Goal: Task Accomplishment & Management: Manage account settings

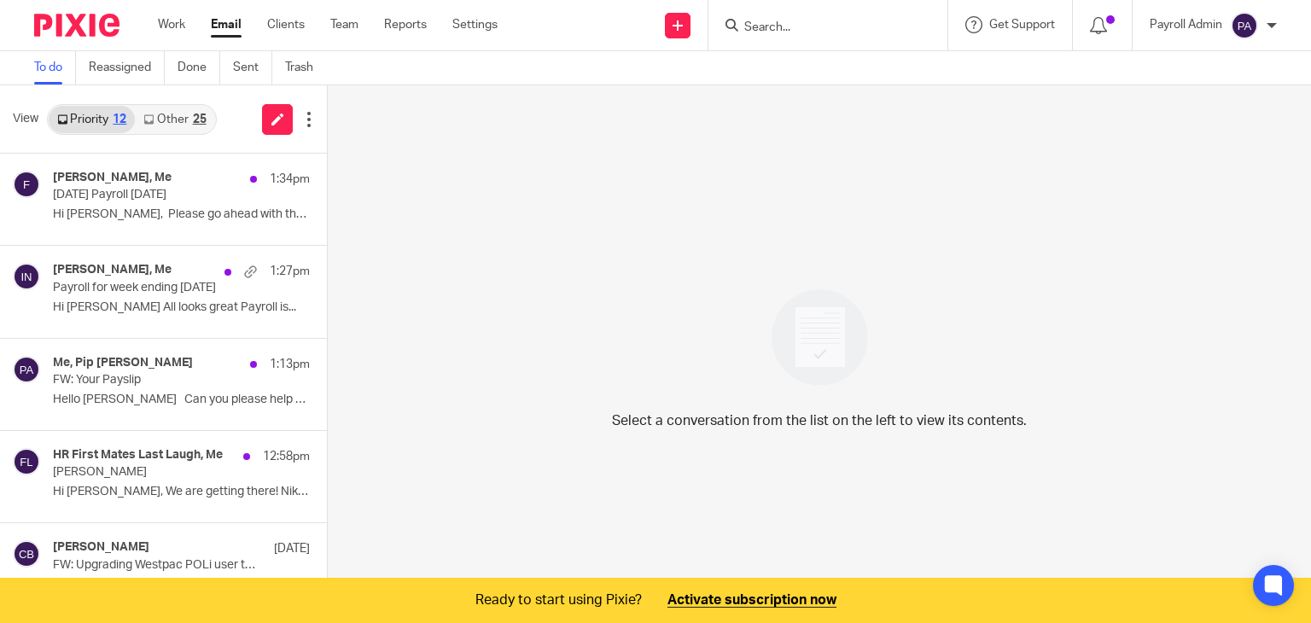
click at [128, 200] on p "Today's Payroll 14.8.25" at bounding box center [156, 195] width 206 height 15
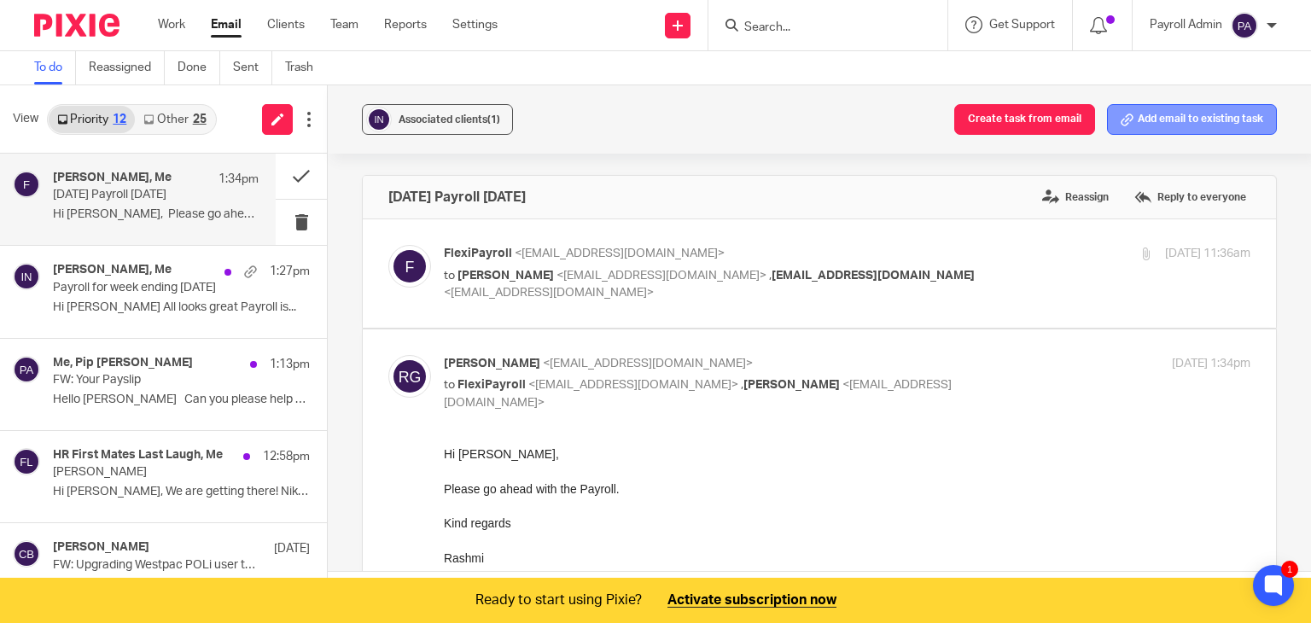
click at [1187, 120] on button "Add email to existing task" at bounding box center [1192, 119] width 170 height 31
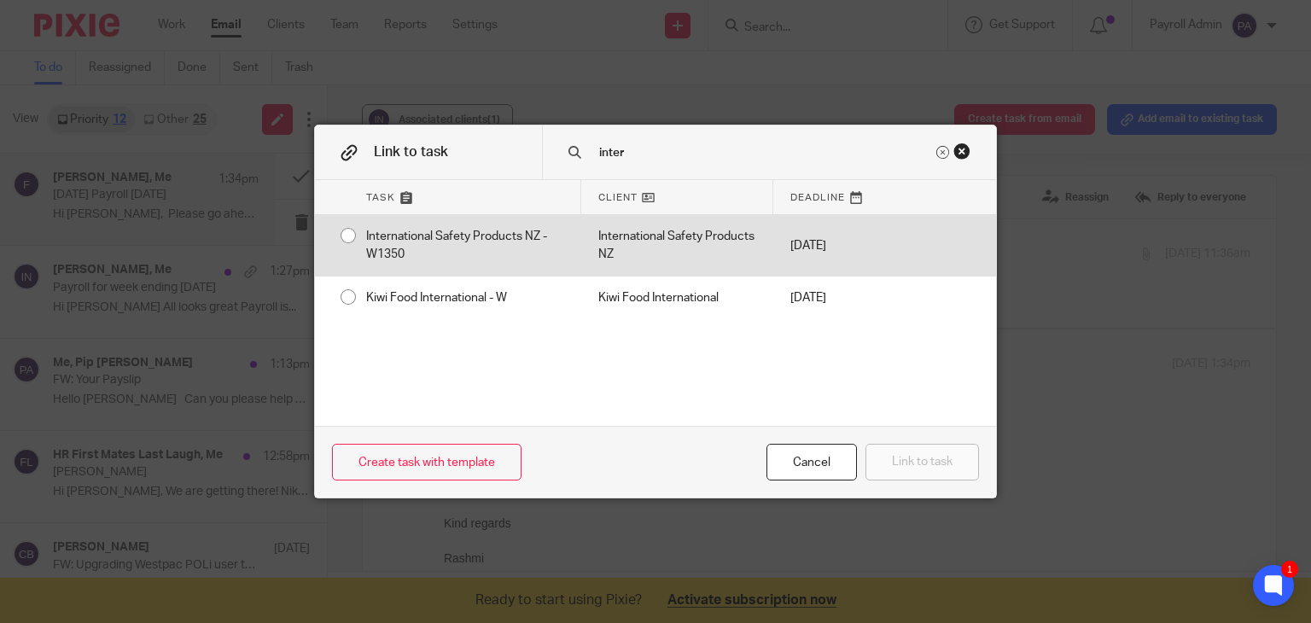
type input "inter"
click at [349, 235] on div "International Safety Products NZ - W1350" at bounding box center [465, 245] width 232 height 61
radio input "true"
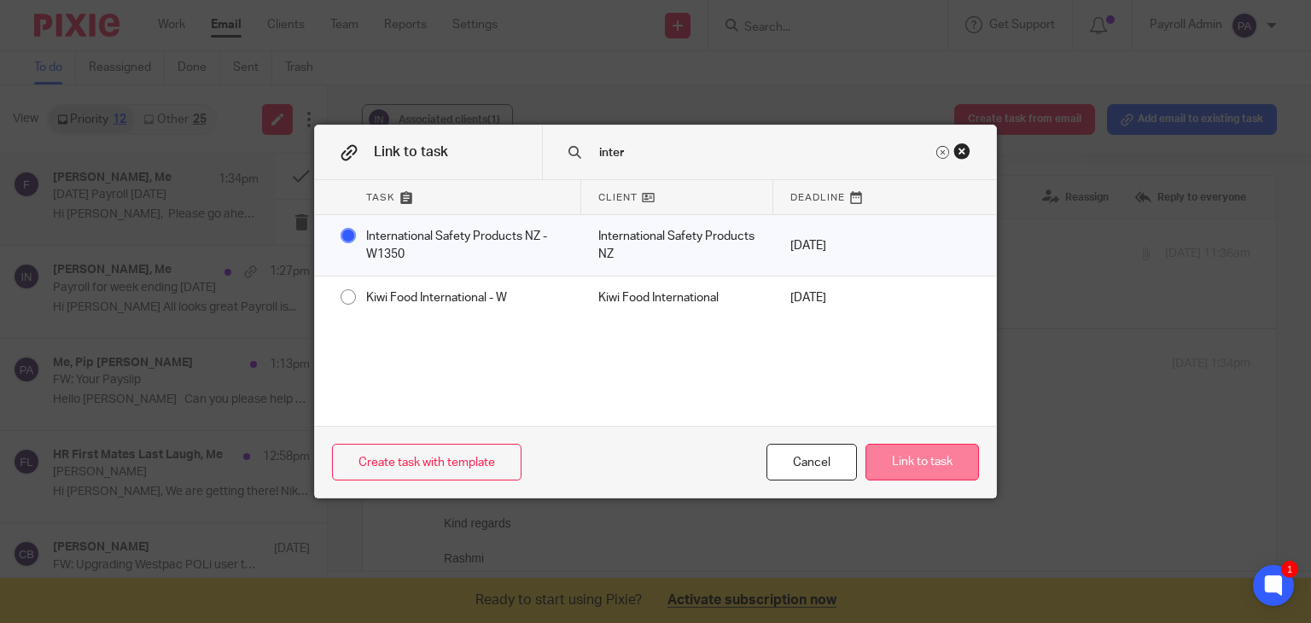
click at [937, 467] on button "Link to task" at bounding box center [923, 462] width 114 height 37
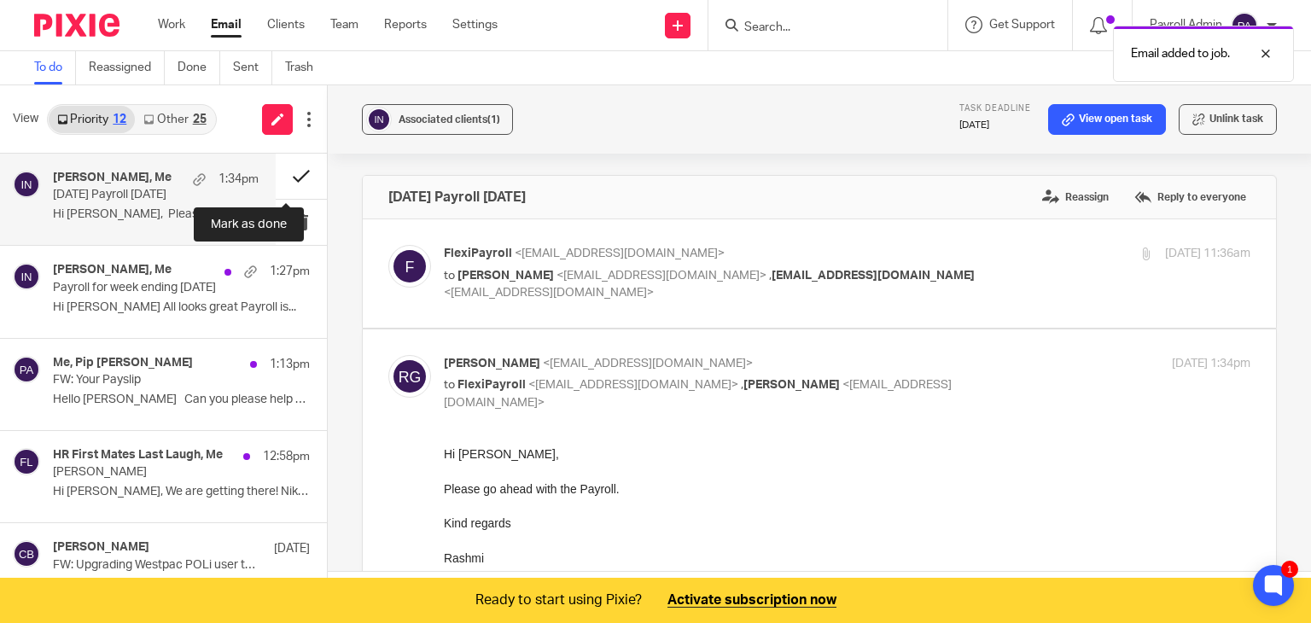
click at [287, 171] on button at bounding box center [301, 176] width 51 height 45
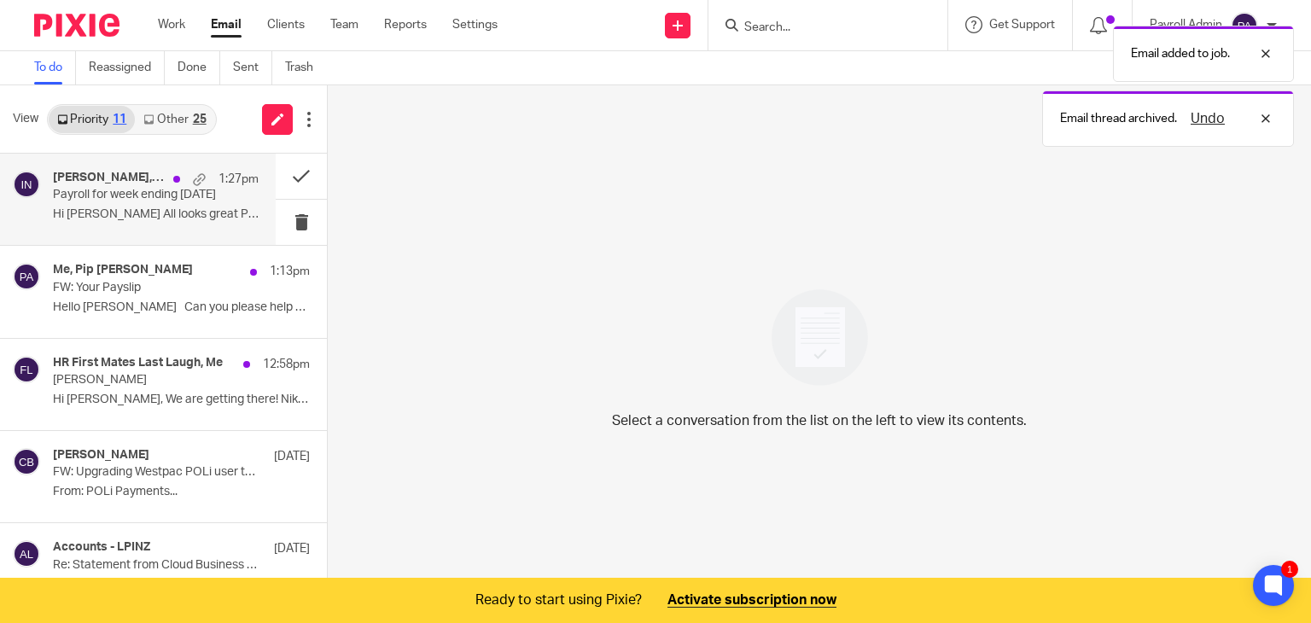
click at [144, 195] on p "Payroll for week ending 10th August 2025" at bounding box center [135, 195] width 165 height 15
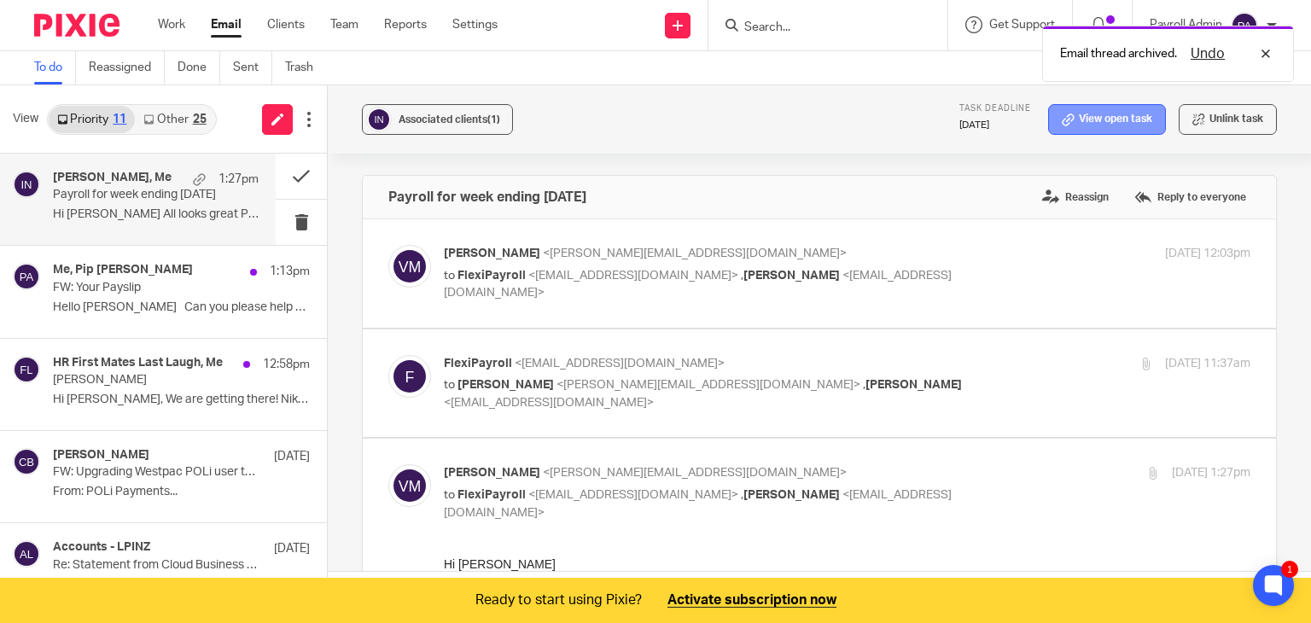
click at [1120, 114] on link "View open task" at bounding box center [1107, 119] width 118 height 31
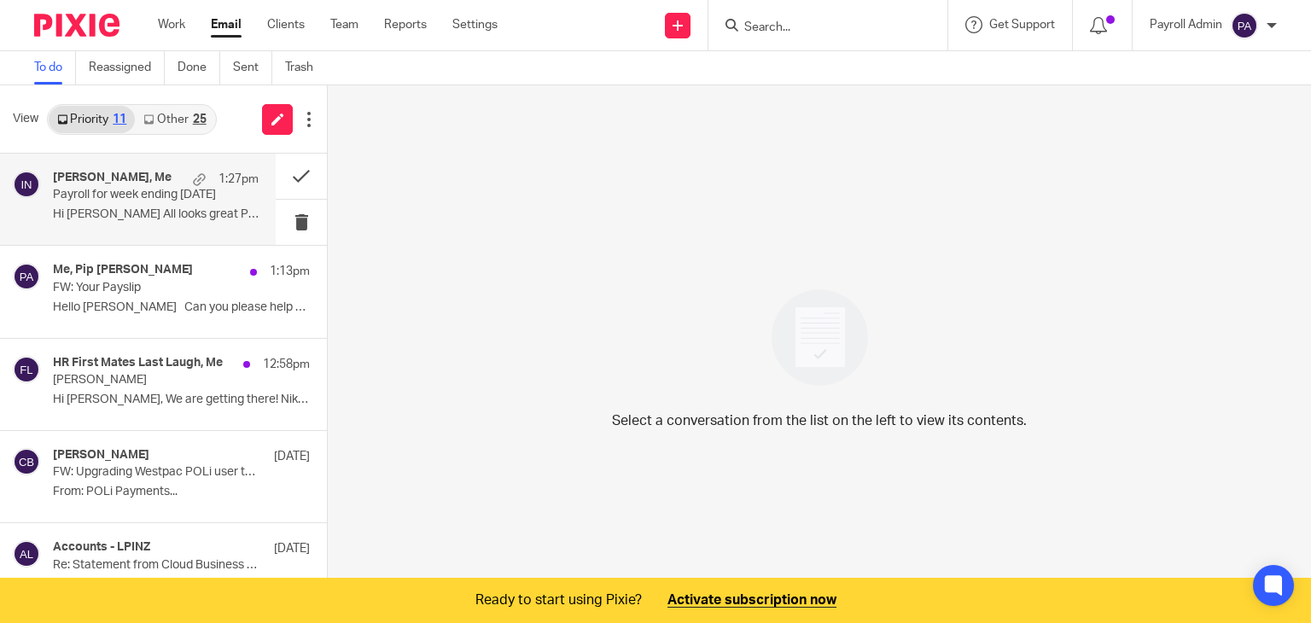
click at [130, 200] on p "Payroll for week ending [DATE]" at bounding box center [135, 195] width 165 height 15
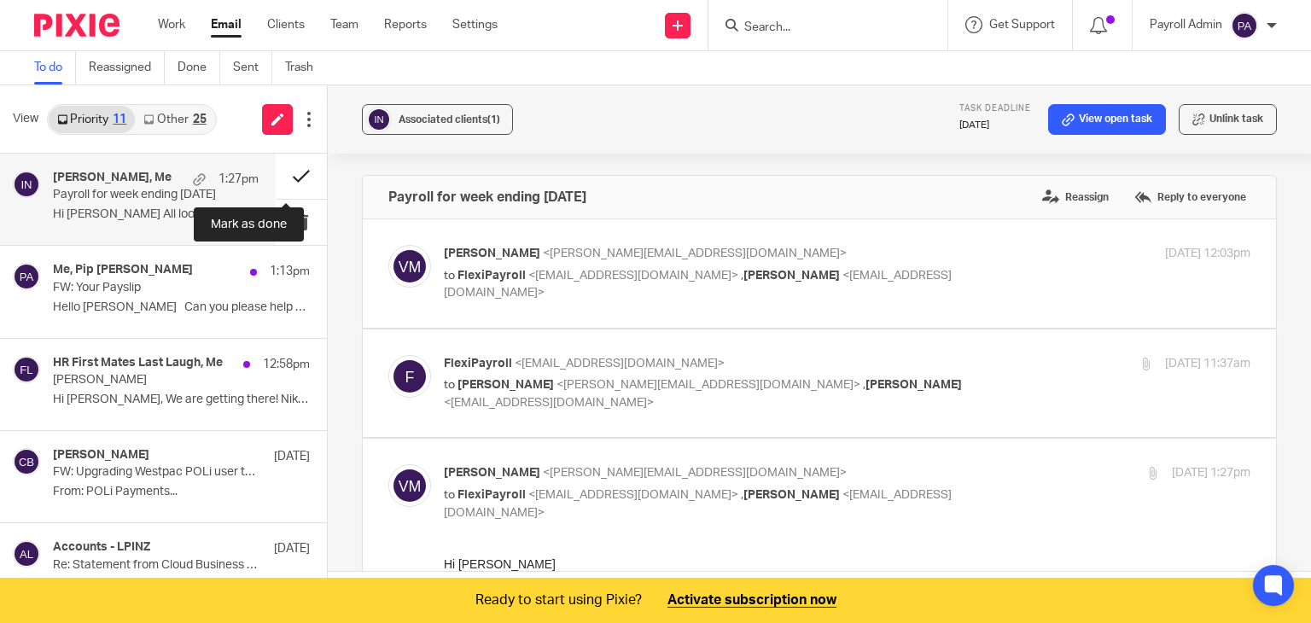
click at [291, 177] on button at bounding box center [301, 176] width 51 height 45
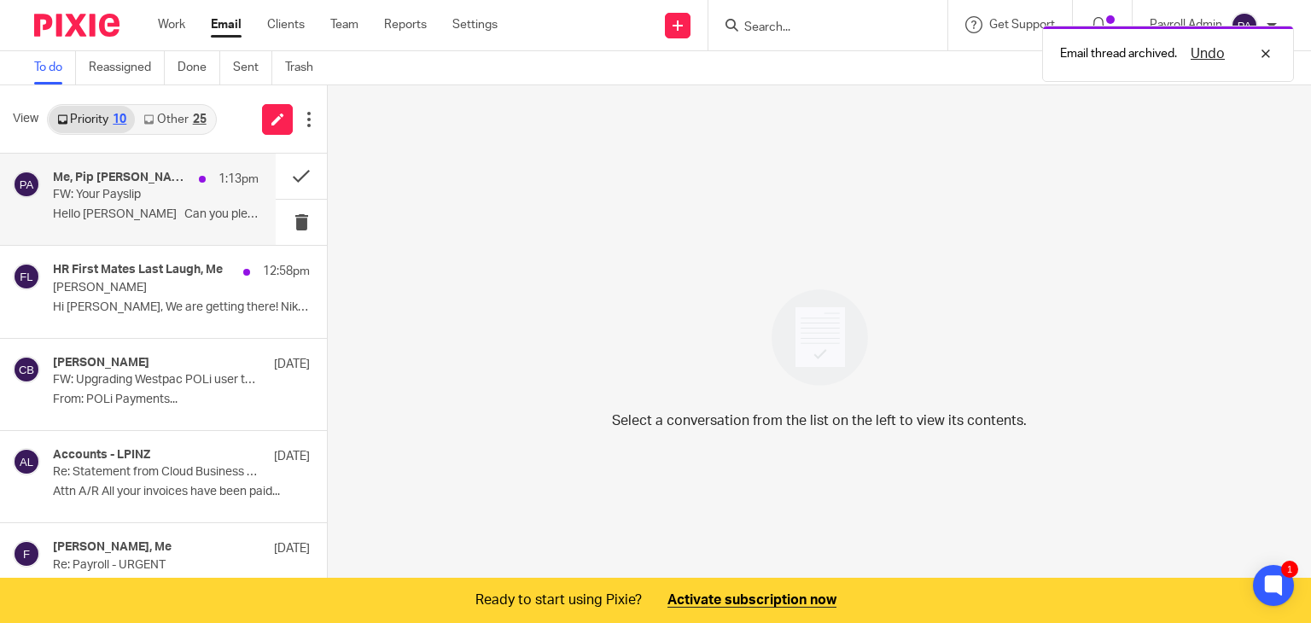
click at [126, 188] on p "FW: Your Payslip" at bounding box center [135, 195] width 165 height 15
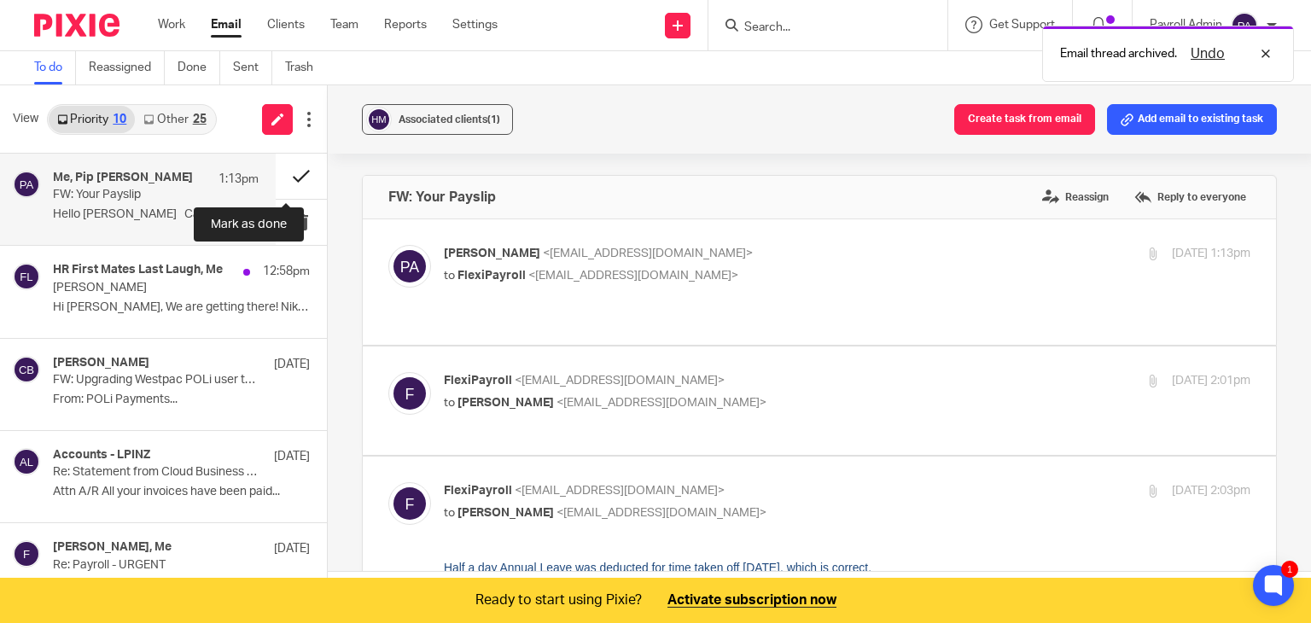
click at [286, 170] on button at bounding box center [301, 176] width 51 height 45
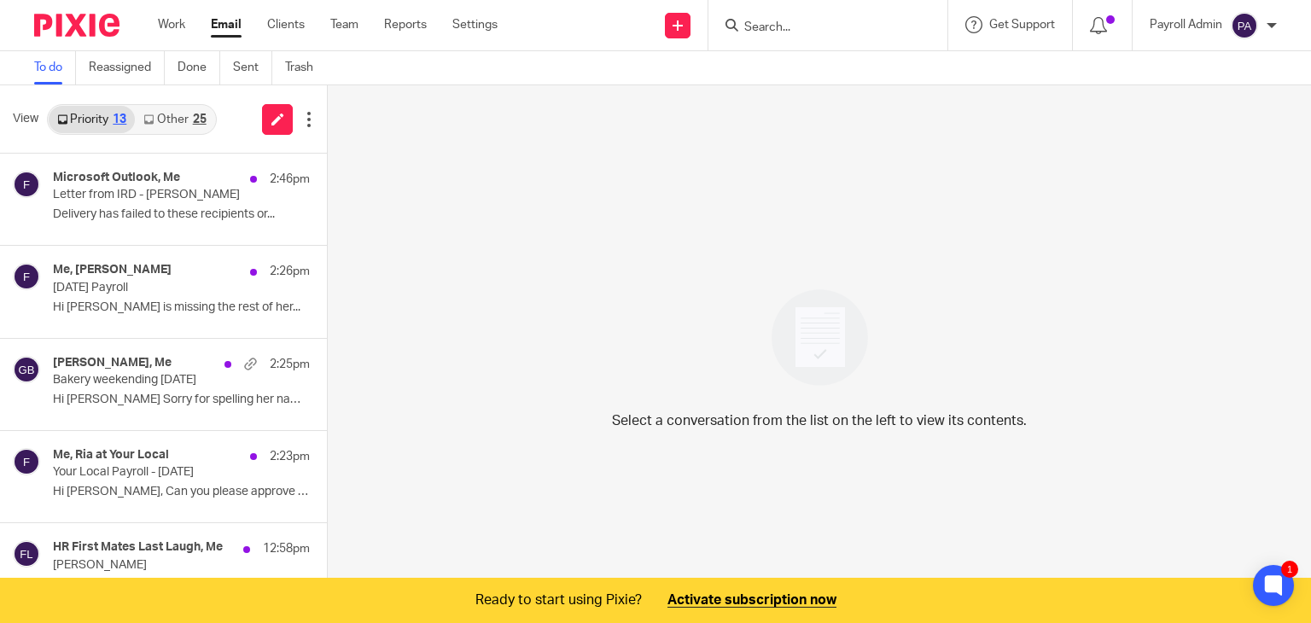
click at [200, 119] on div "25" at bounding box center [200, 120] width 14 height 12
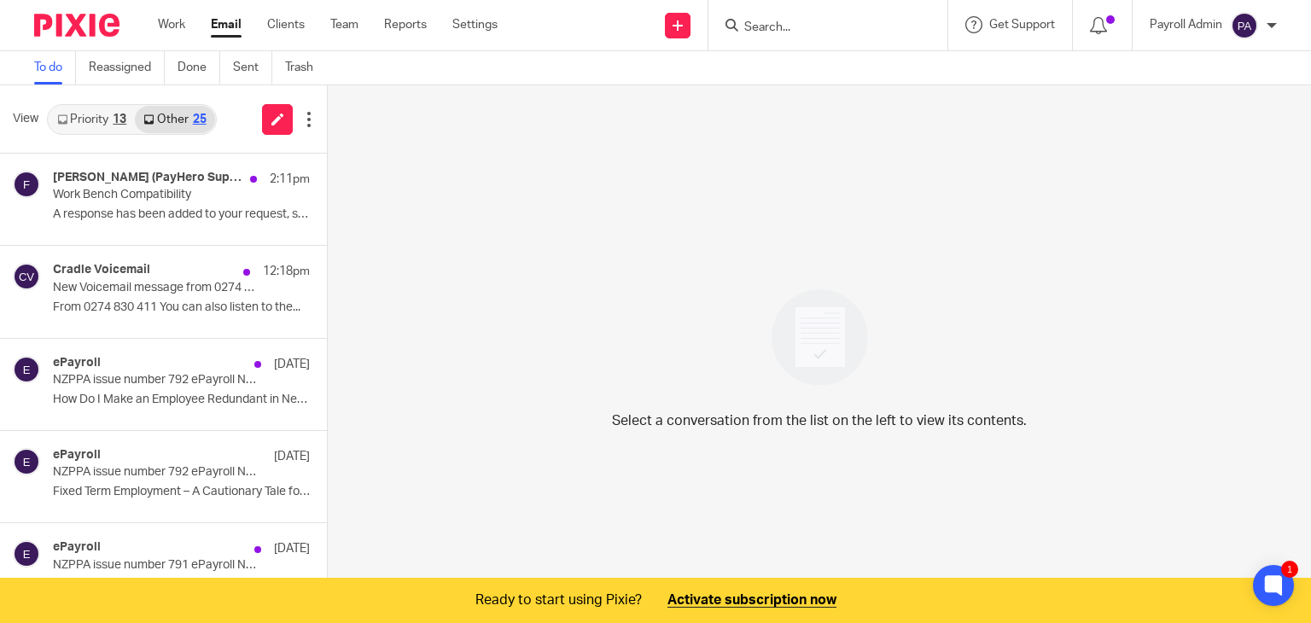
scroll to position [43, 0]
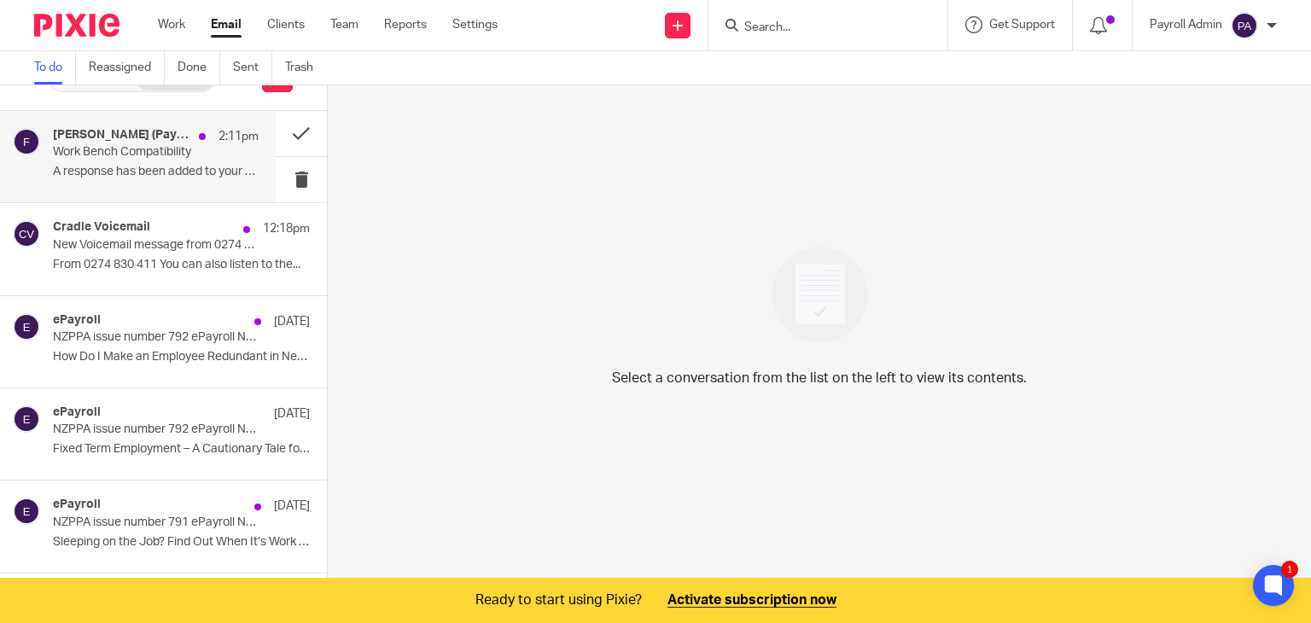
click at [137, 151] on p "Work Bench Compatibility" at bounding box center [135, 152] width 165 height 15
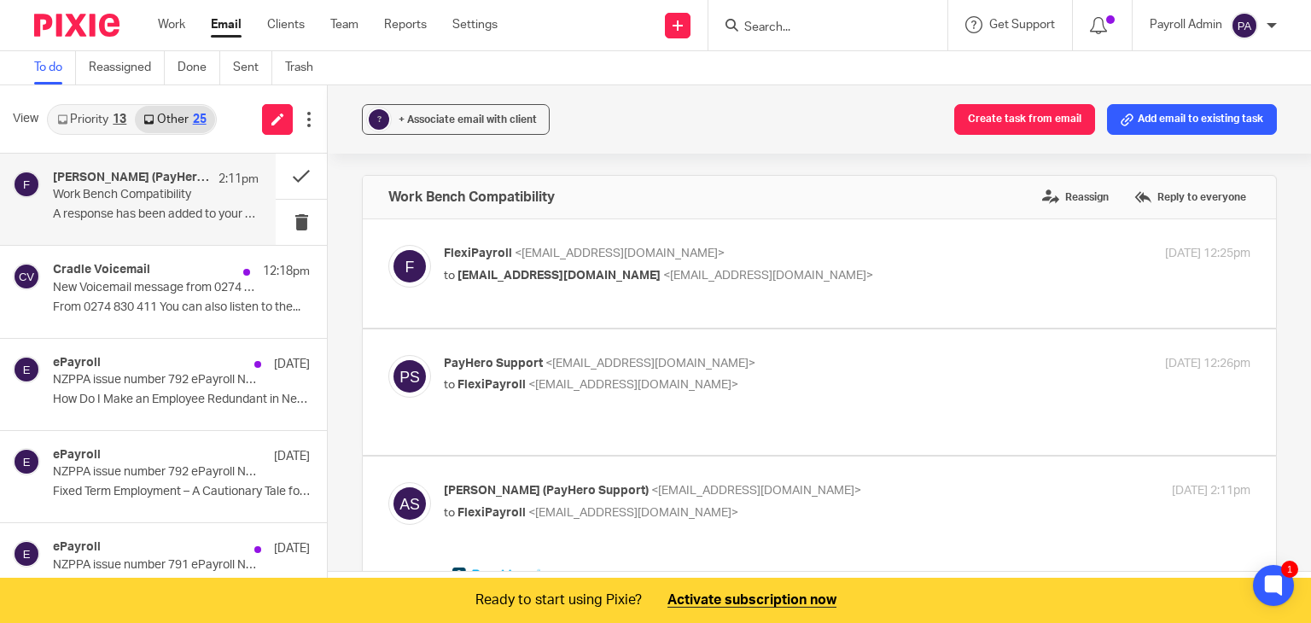
scroll to position [0, 0]
click at [487, 114] on span "+ Associate email with client" at bounding box center [468, 119] width 138 height 10
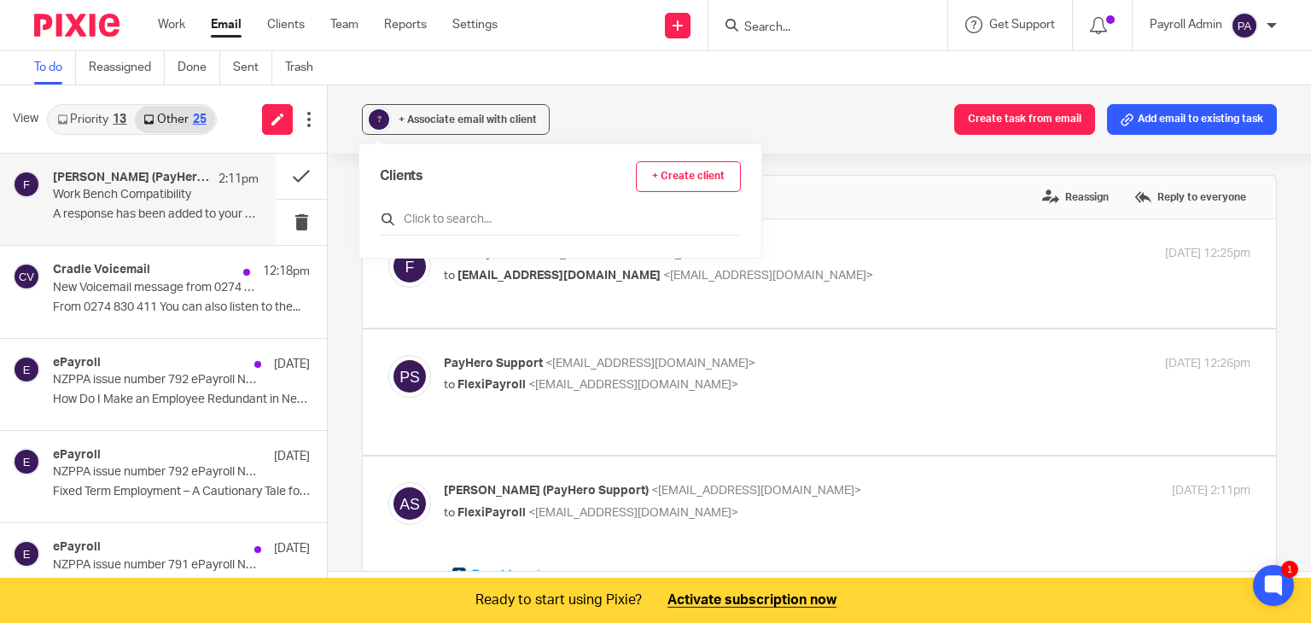
click at [471, 216] on input "text" at bounding box center [560, 219] width 361 height 17
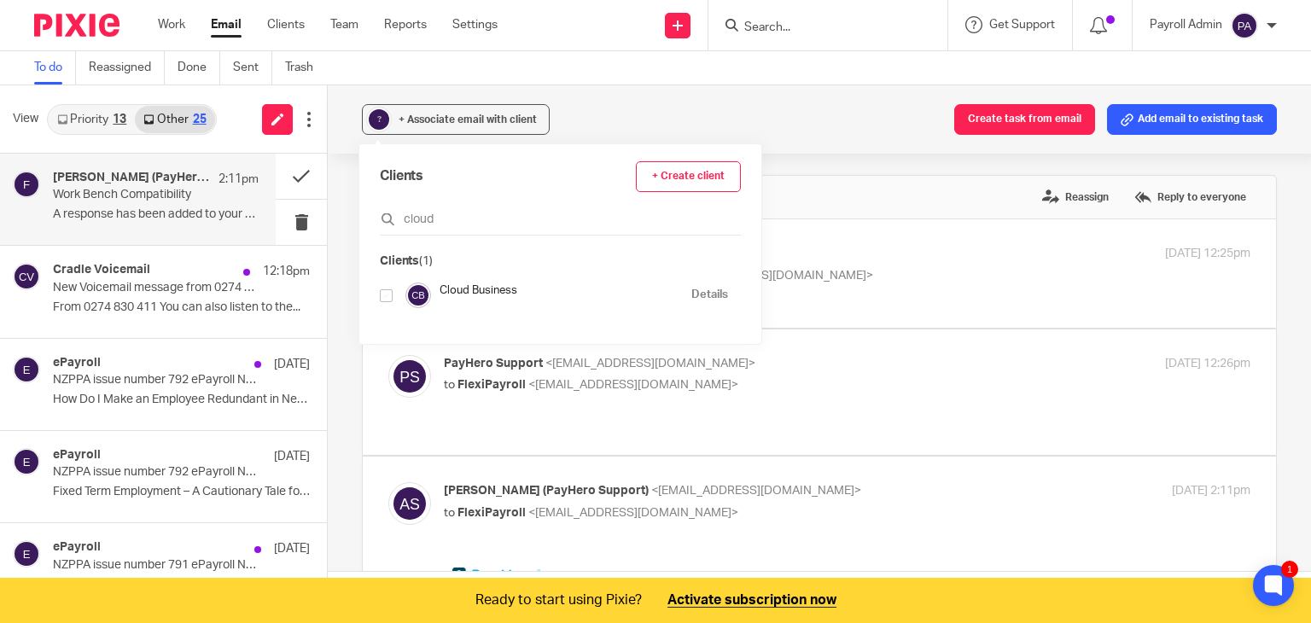
type input "cloud"
click at [389, 293] on input "checkbox" at bounding box center [386, 295] width 13 height 13
checkbox input "true"
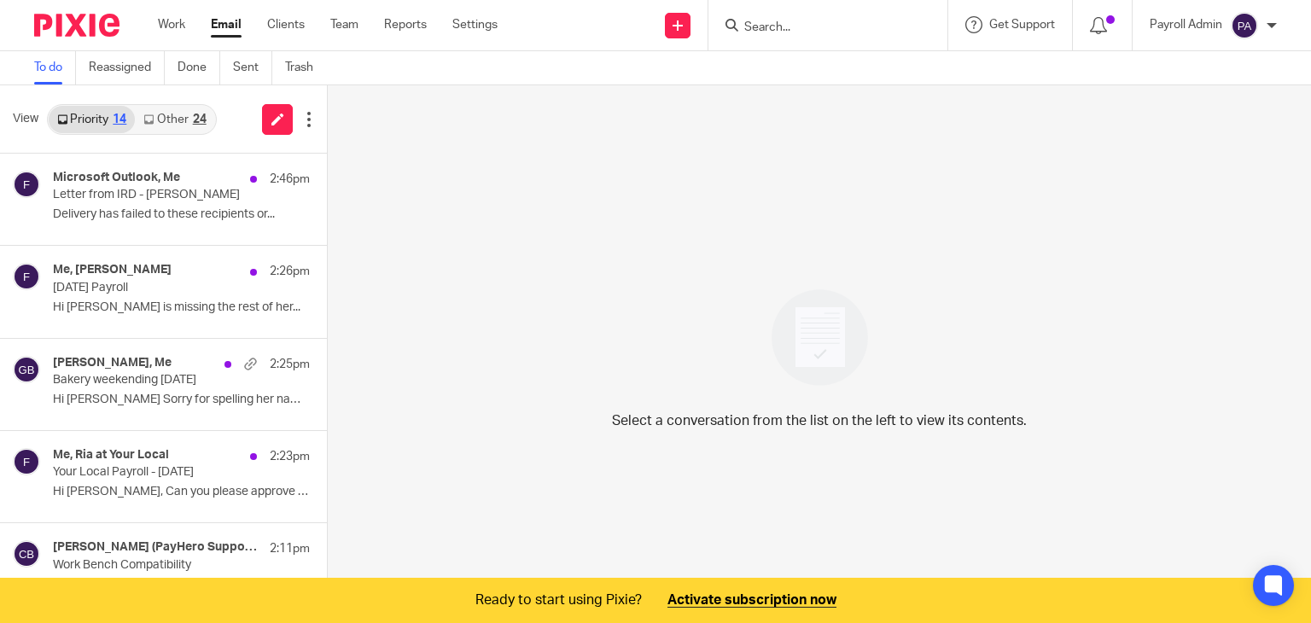
click at [191, 117] on link "Other 24" at bounding box center [174, 119] width 79 height 27
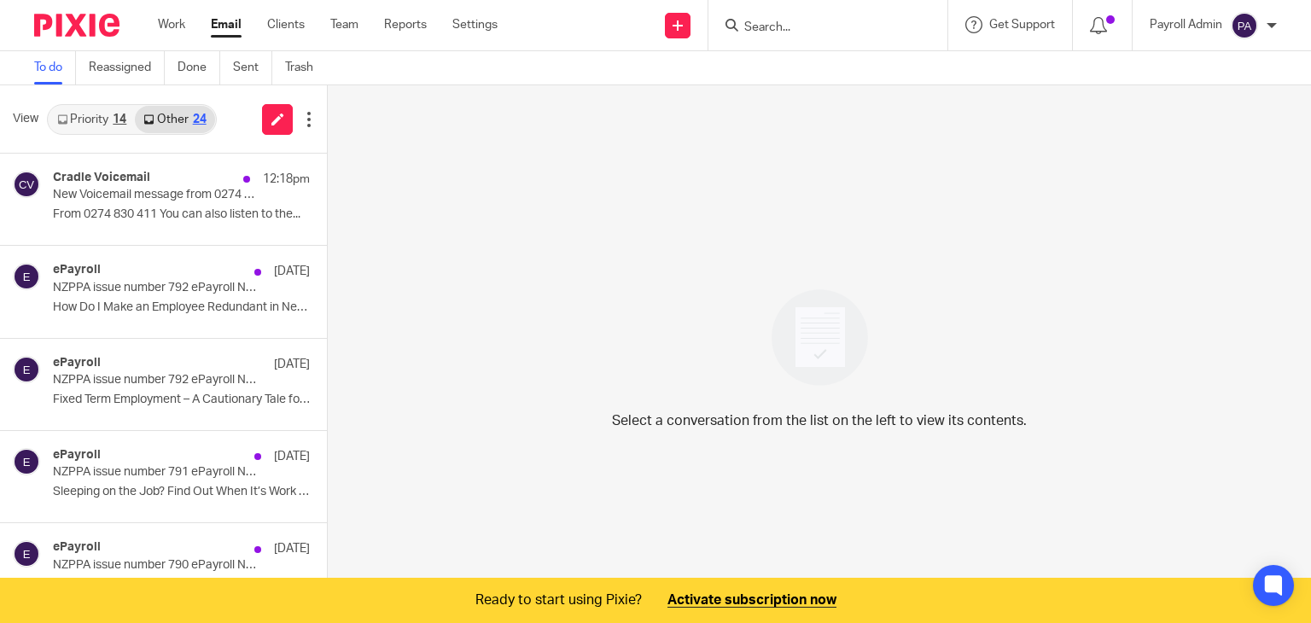
scroll to position [43, 0]
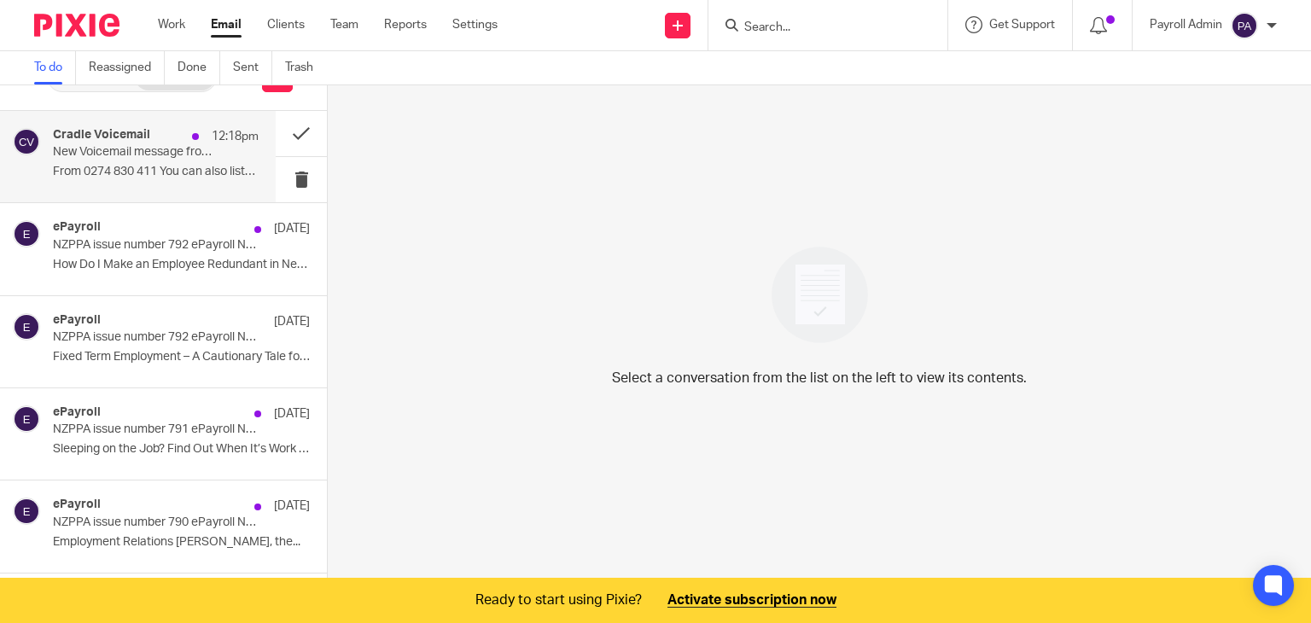
click at [120, 137] on h4 "Cradle Voicemail" at bounding box center [101, 135] width 97 height 15
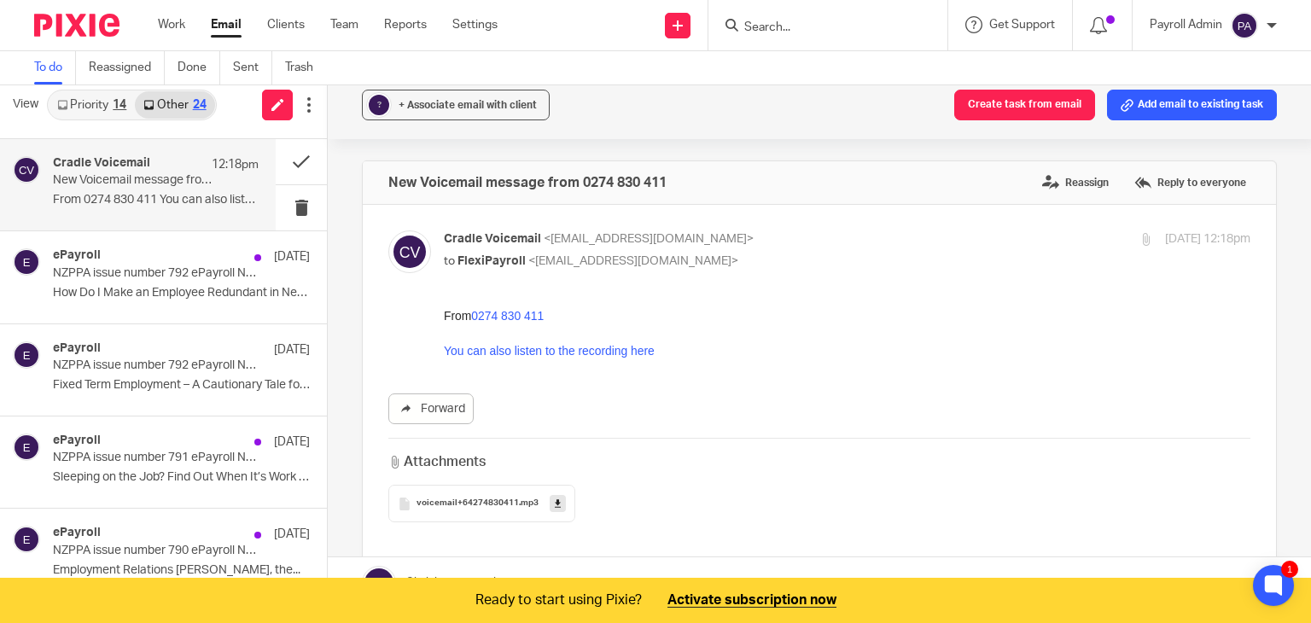
scroll to position [0, 0]
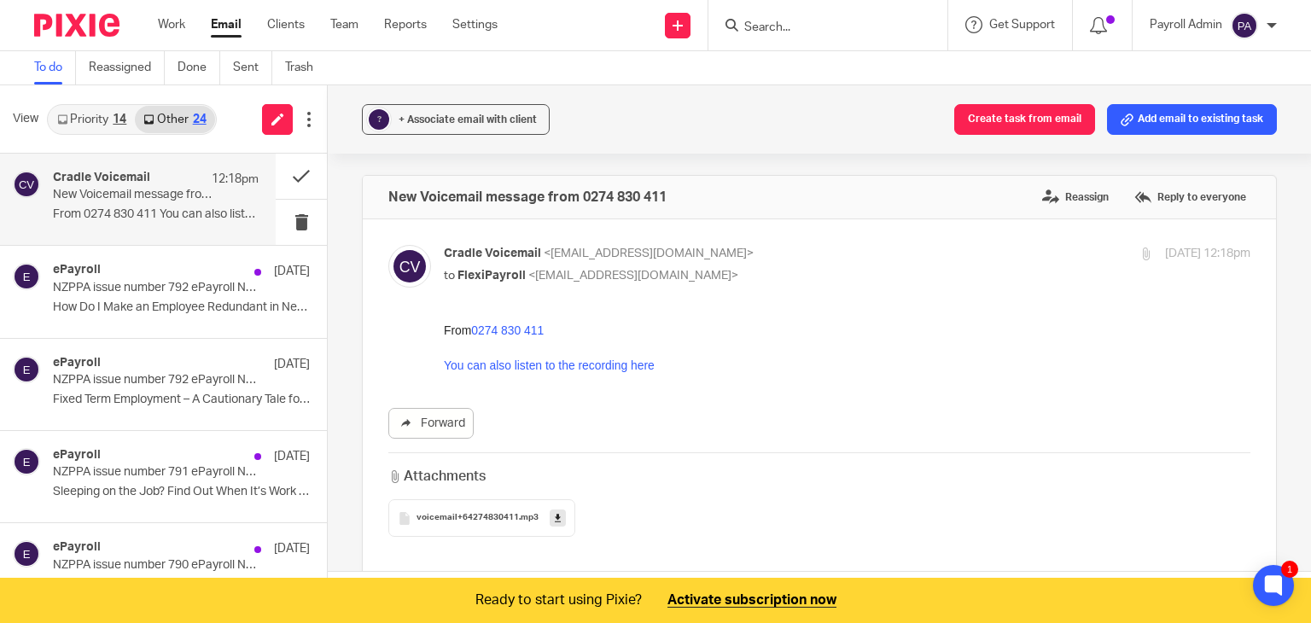
click at [476, 122] on span "+ Associate email with client" at bounding box center [468, 119] width 138 height 10
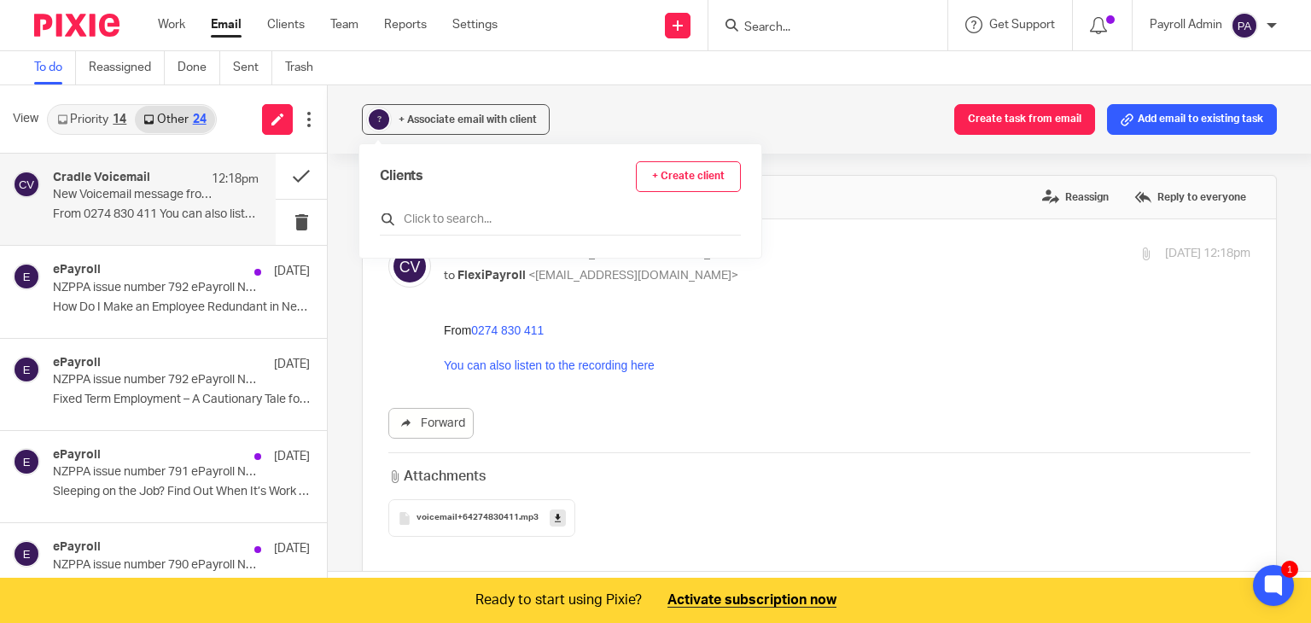
click at [445, 216] on input "text" at bounding box center [560, 219] width 361 height 17
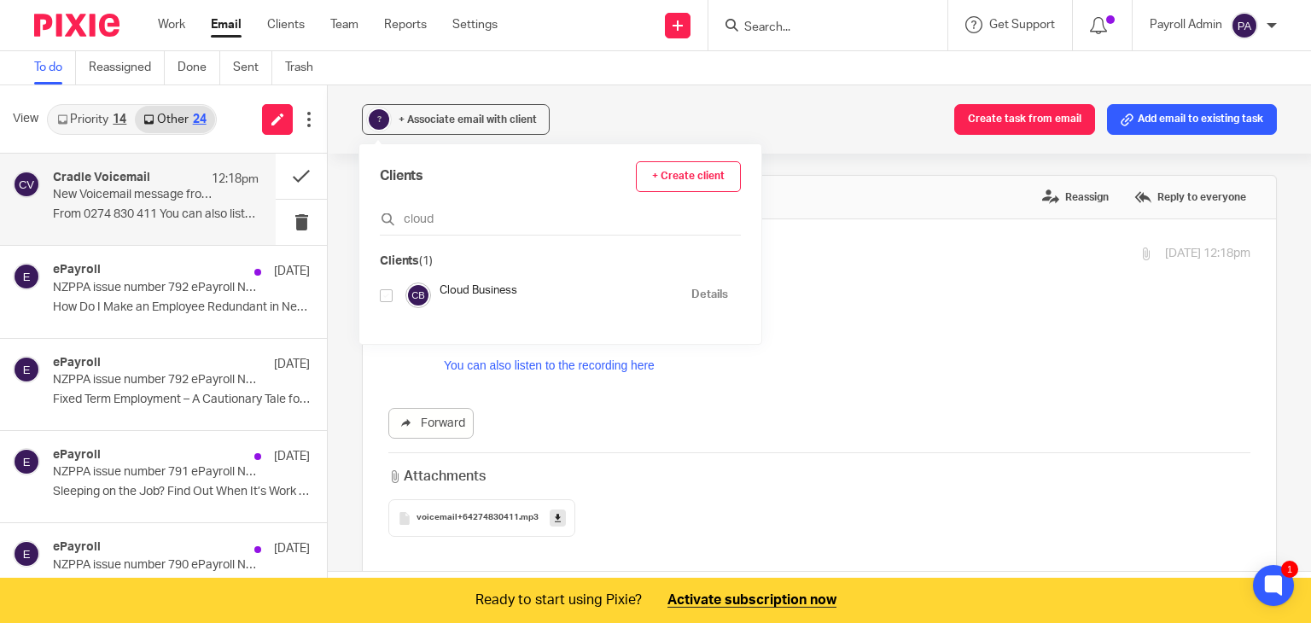
type input "cloud"
click at [386, 291] on input "checkbox" at bounding box center [386, 295] width 13 height 13
checkbox input "true"
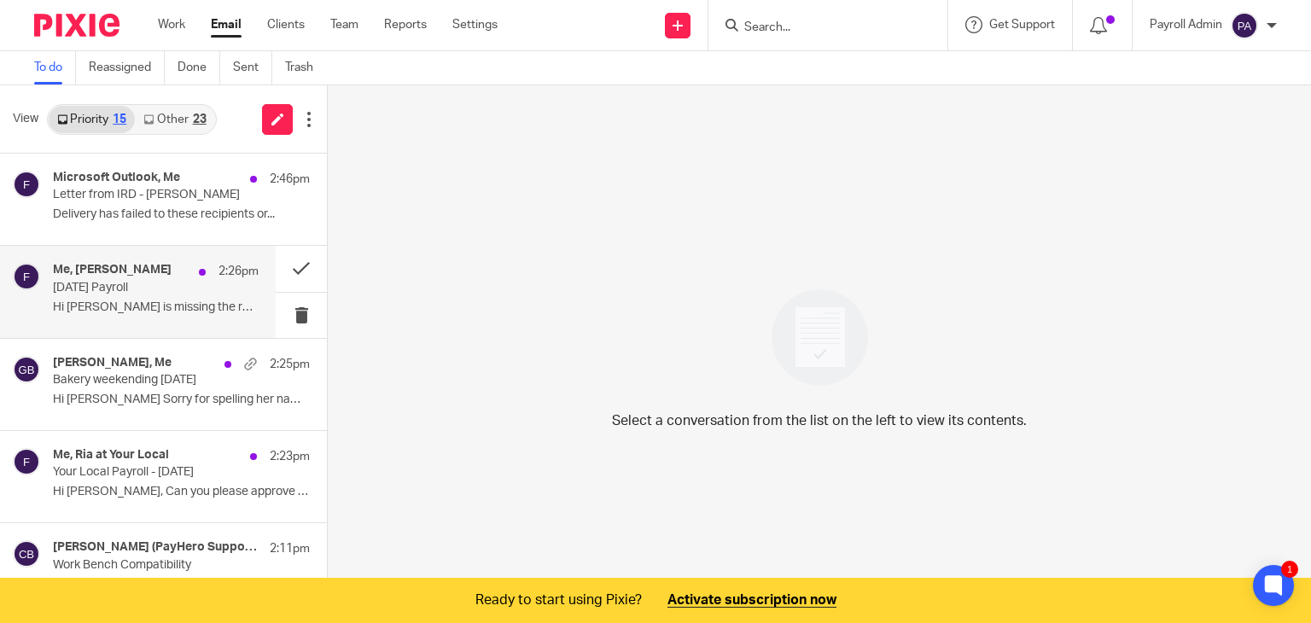
click at [143, 291] on p "[DATE] Payroll" at bounding box center [135, 288] width 165 height 15
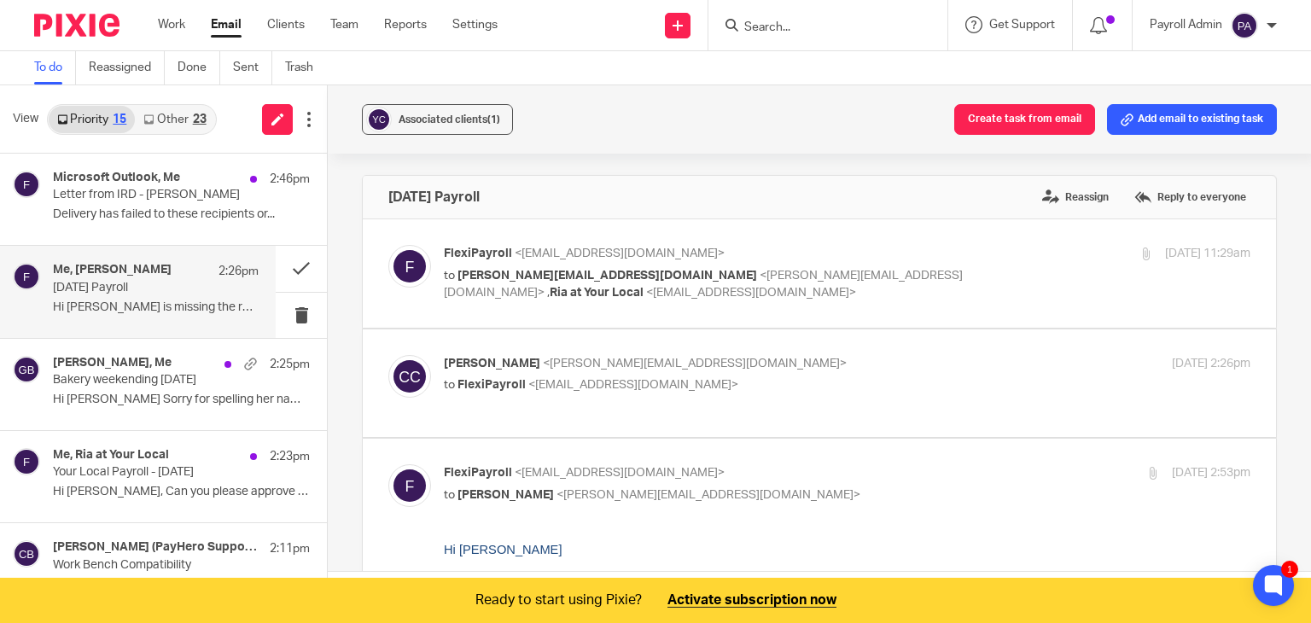
click at [741, 391] on p "to FlexiPayroll <[EMAIL_ADDRESS][DOMAIN_NAME]>" at bounding box center [713, 385] width 538 height 18
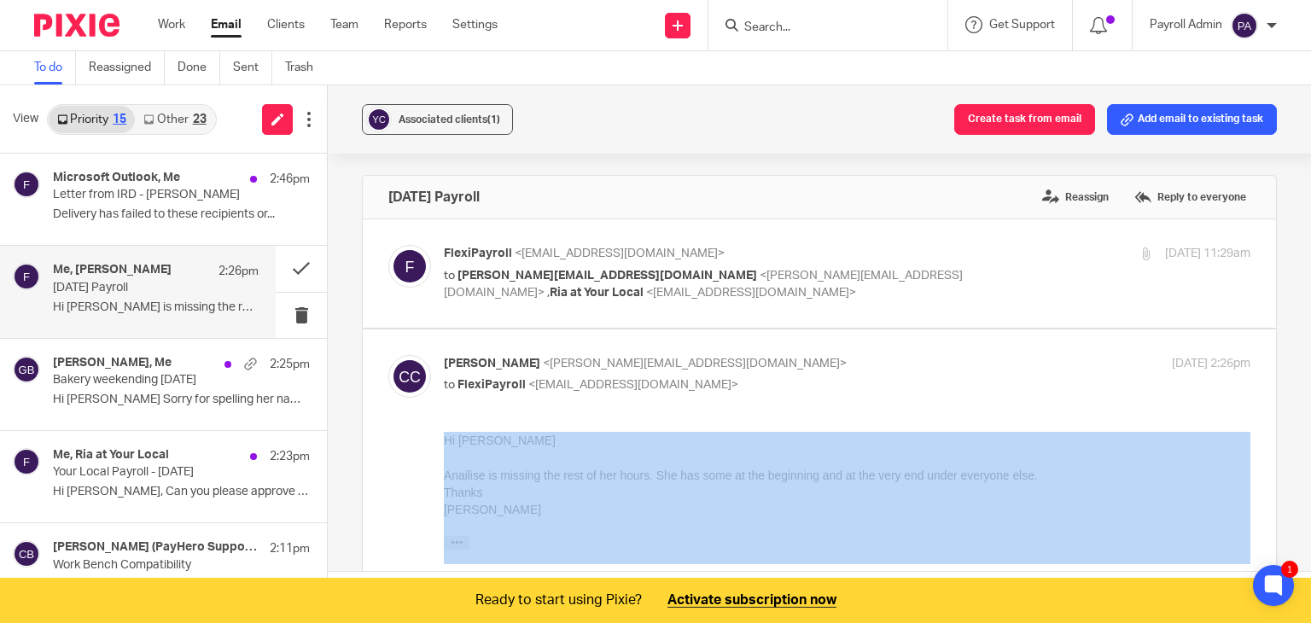
drag, startPoint x: 1017, startPoint y: 417, endPoint x: 939, endPoint y: 775, distance: 366.9
click at [939, 622] on html "Work Email Clients Team Reports Settings Work Email Clients Team Reports Settin…" at bounding box center [655, 311] width 1311 height 623
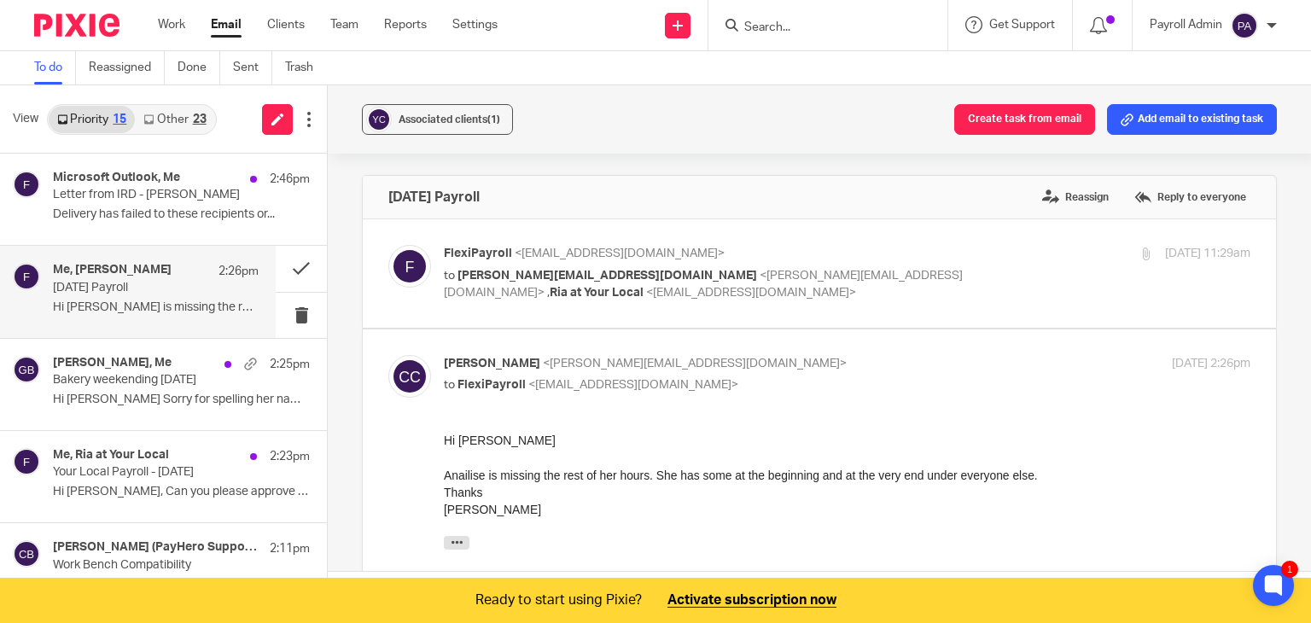
click at [839, 386] on p "to FlexiPayroll <[EMAIL_ADDRESS][DOMAIN_NAME]>" at bounding box center [713, 385] width 538 height 18
checkbox input "false"
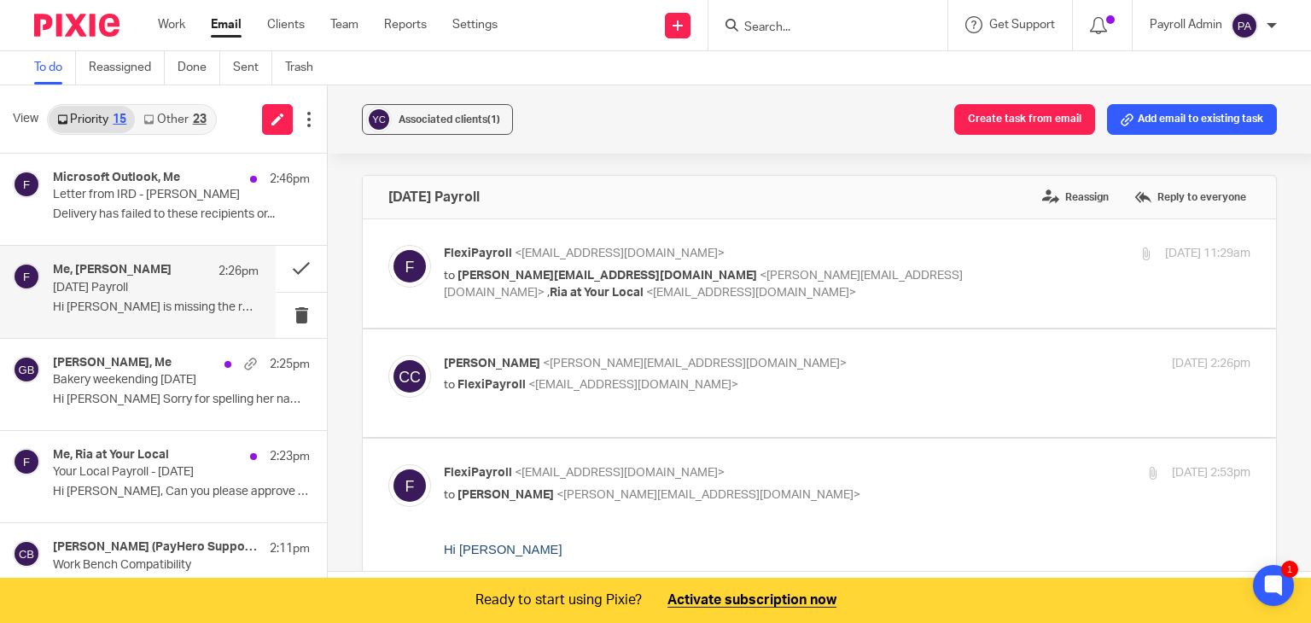
click at [121, 288] on p "[DATE] Payroll" at bounding box center [135, 288] width 165 height 15
click at [1208, 114] on button "Add email to existing task" at bounding box center [1192, 119] width 170 height 31
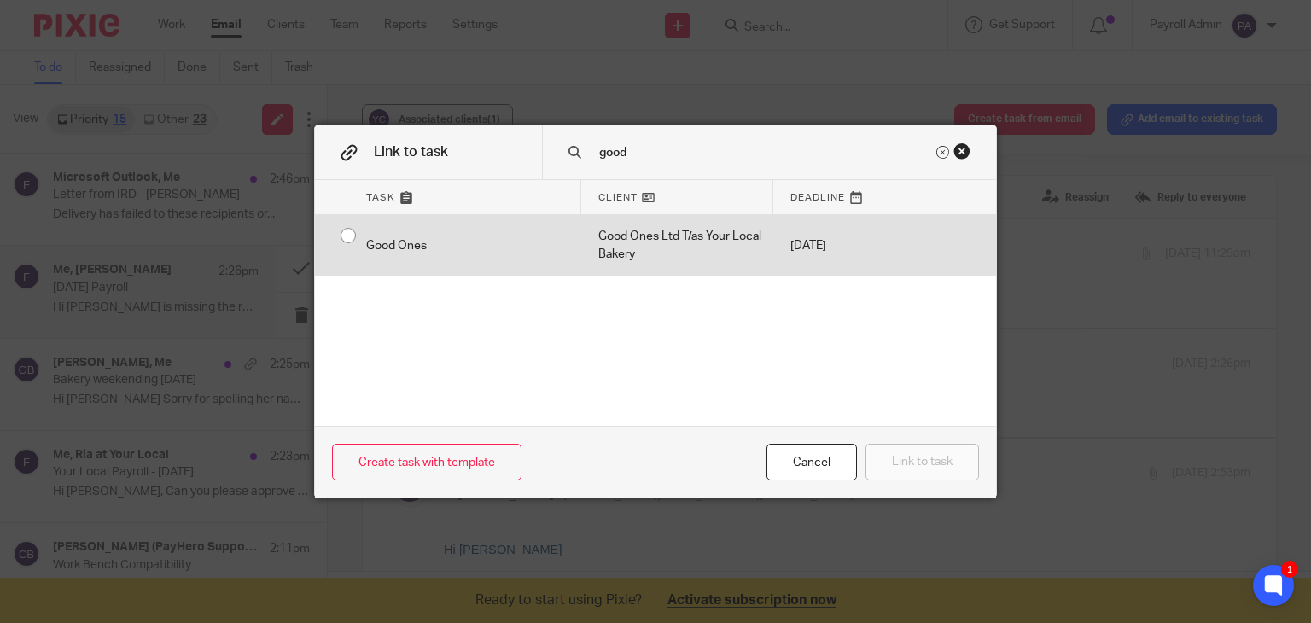
type input "good"
click at [349, 236] on div "Good Ones" at bounding box center [465, 245] width 232 height 61
radio input "true"
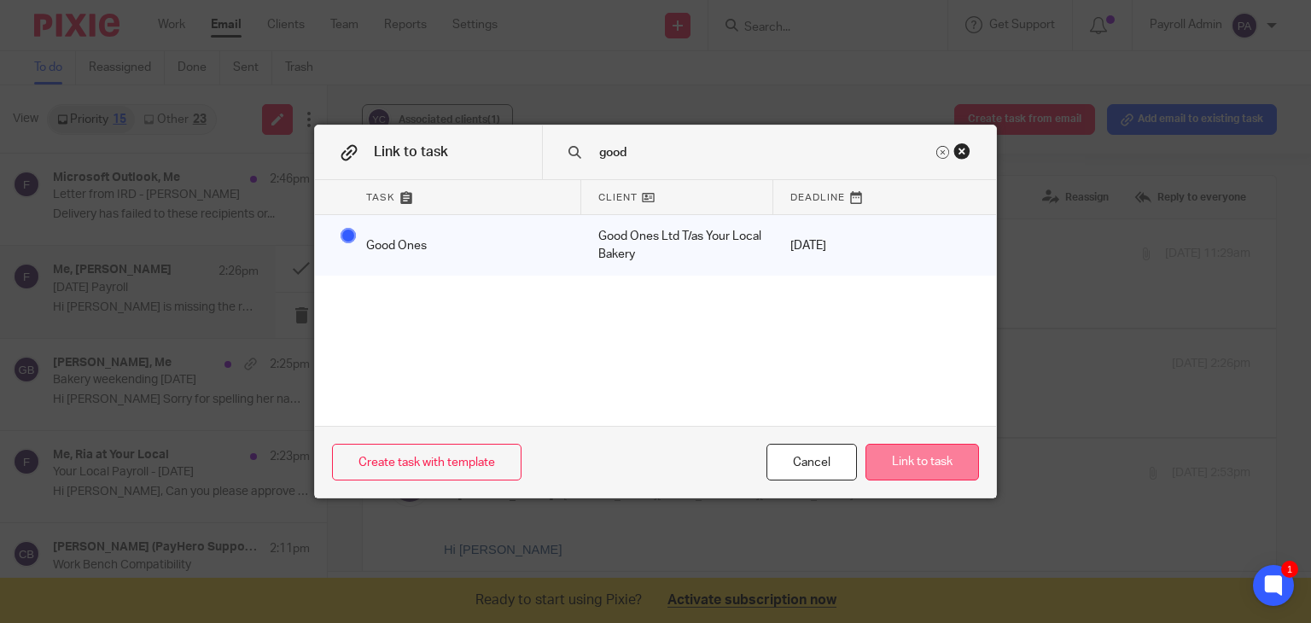
click at [918, 452] on button "Link to task" at bounding box center [923, 462] width 114 height 37
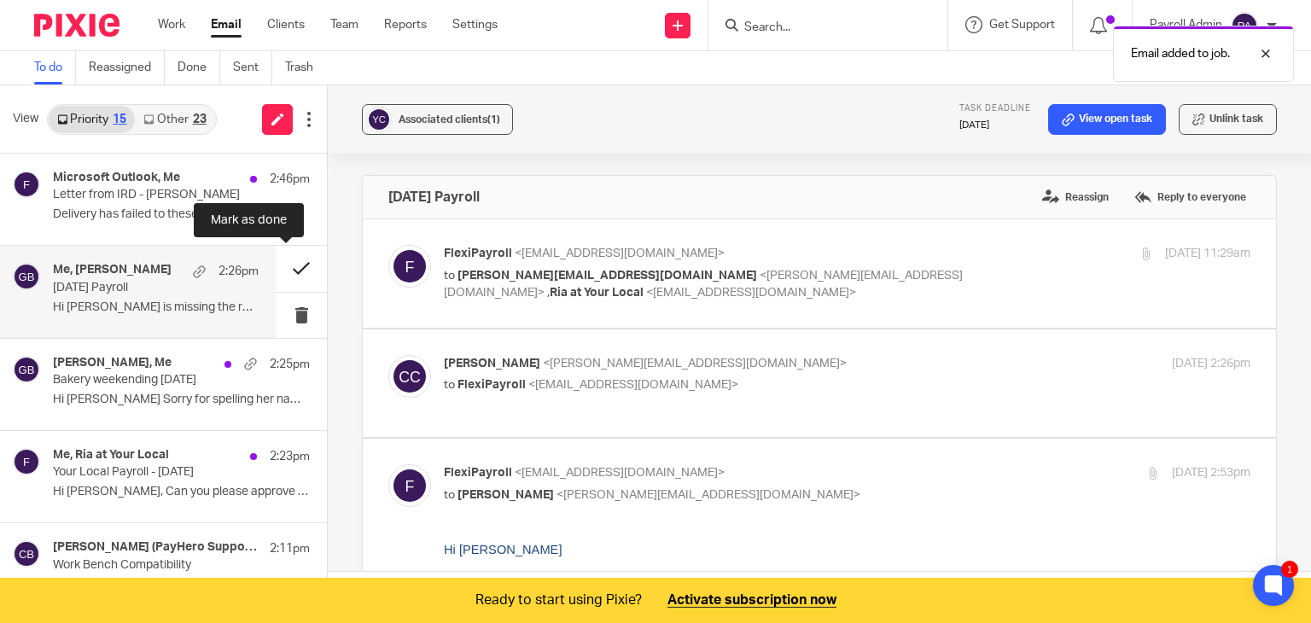
click at [282, 265] on button at bounding box center [301, 268] width 51 height 45
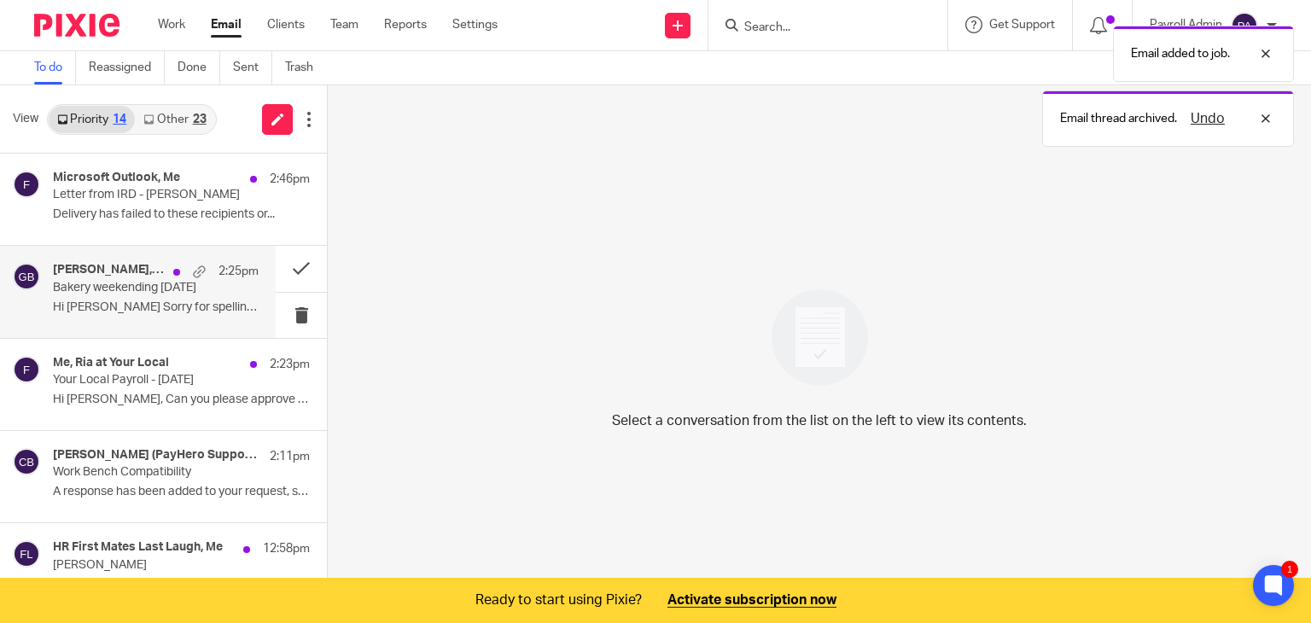
click at [165, 279] on div "2:25pm" at bounding box center [212, 271] width 94 height 17
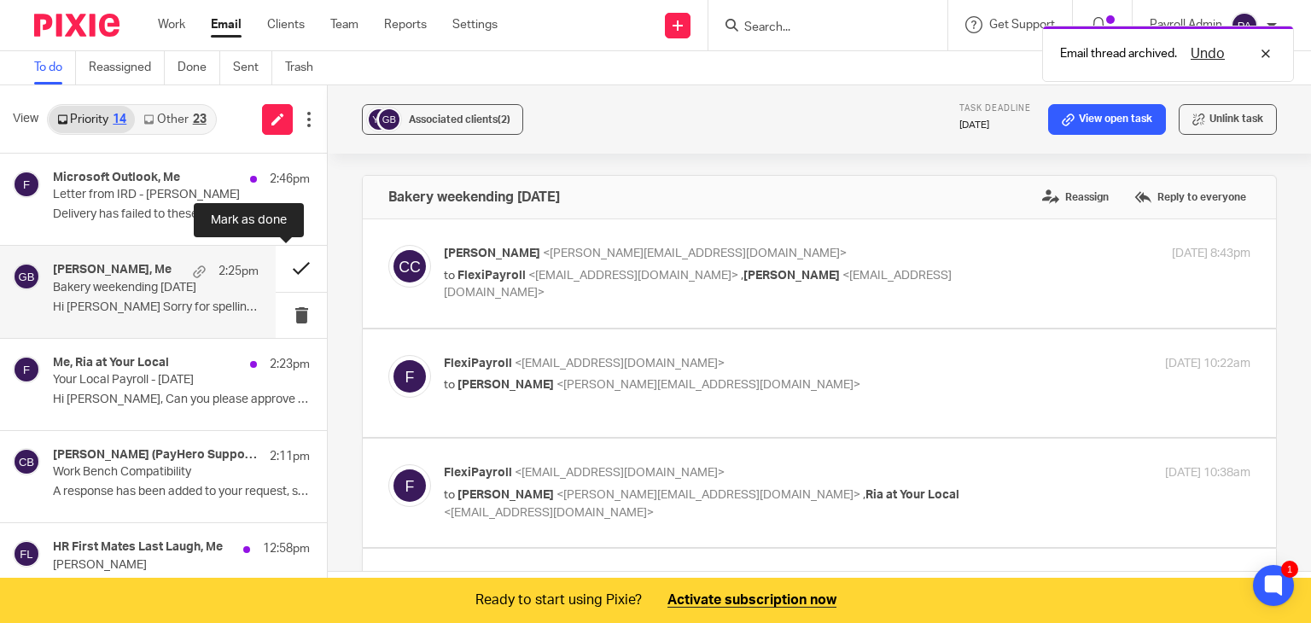
click at [280, 260] on button at bounding box center [301, 268] width 51 height 45
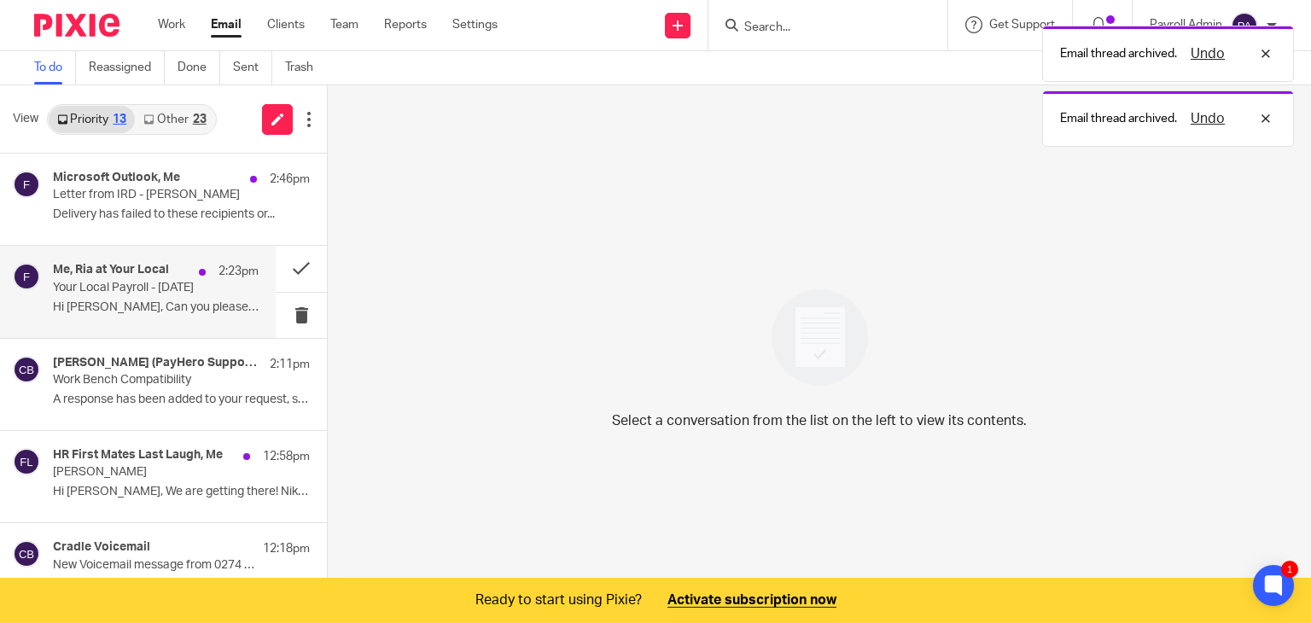
click at [112, 285] on p "Your Local Payroll - [DATE]" at bounding box center [135, 288] width 165 height 15
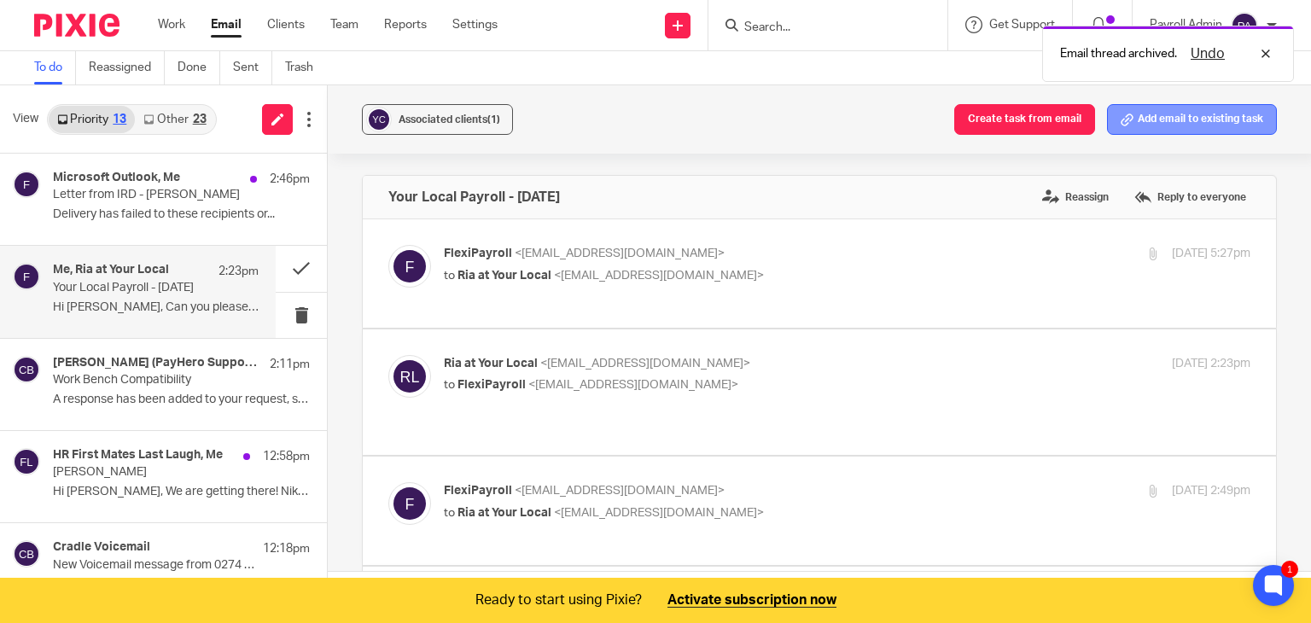
click at [1175, 119] on button "Add email to existing task" at bounding box center [1192, 119] width 170 height 31
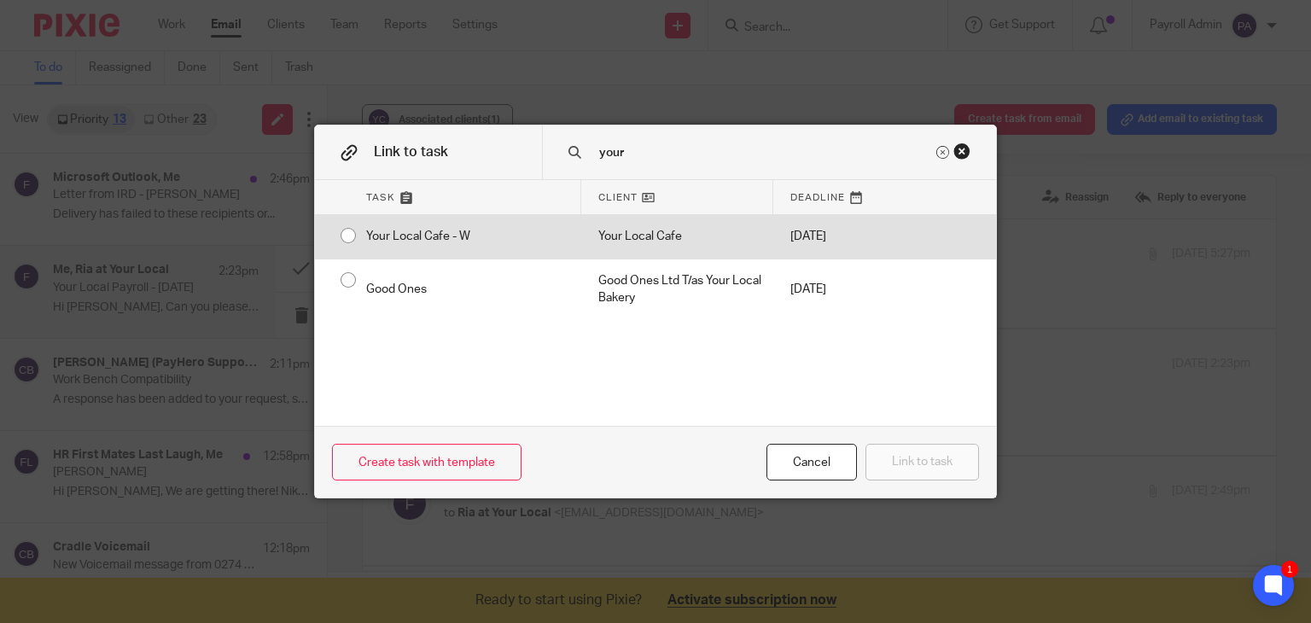
type input "your"
click at [340, 231] on input "radio" at bounding box center [348, 235] width 32 height 32
radio input "false"
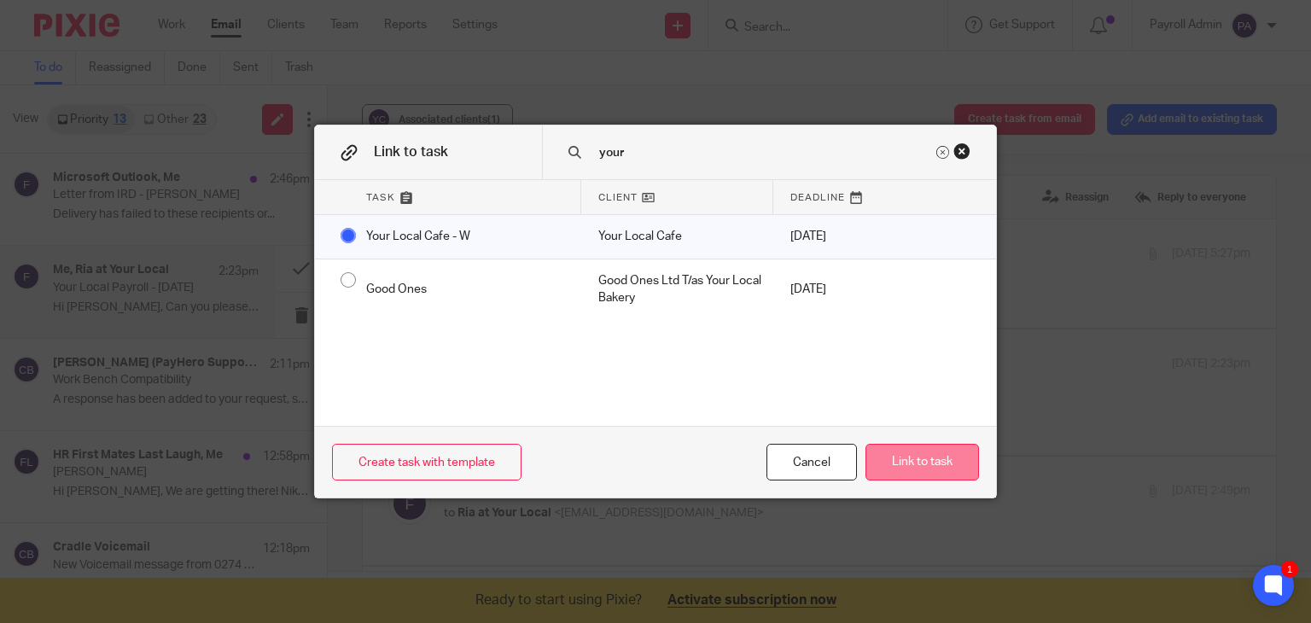
click at [920, 458] on button "Link to task" at bounding box center [923, 462] width 114 height 37
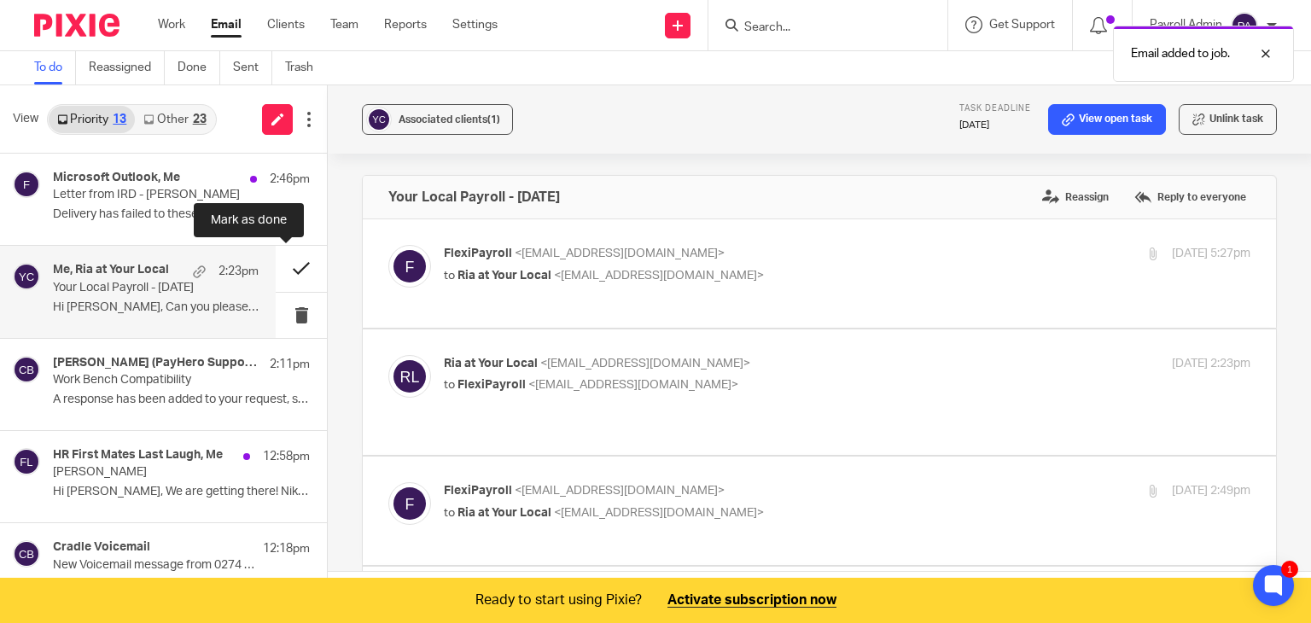
click at [287, 266] on button at bounding box center [301, 268] width 51 height 45
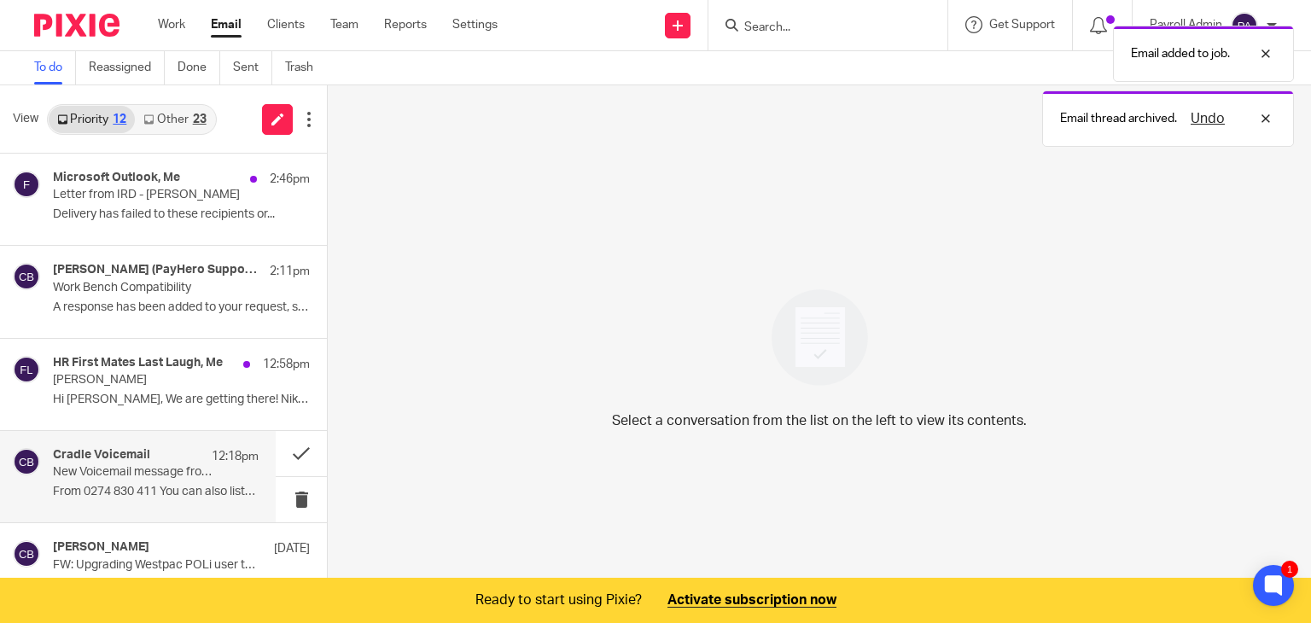
click at [108, 470] on p "New Voicemail message from 0274 830 411" at bounding box center [135, 472] width 165 height 15
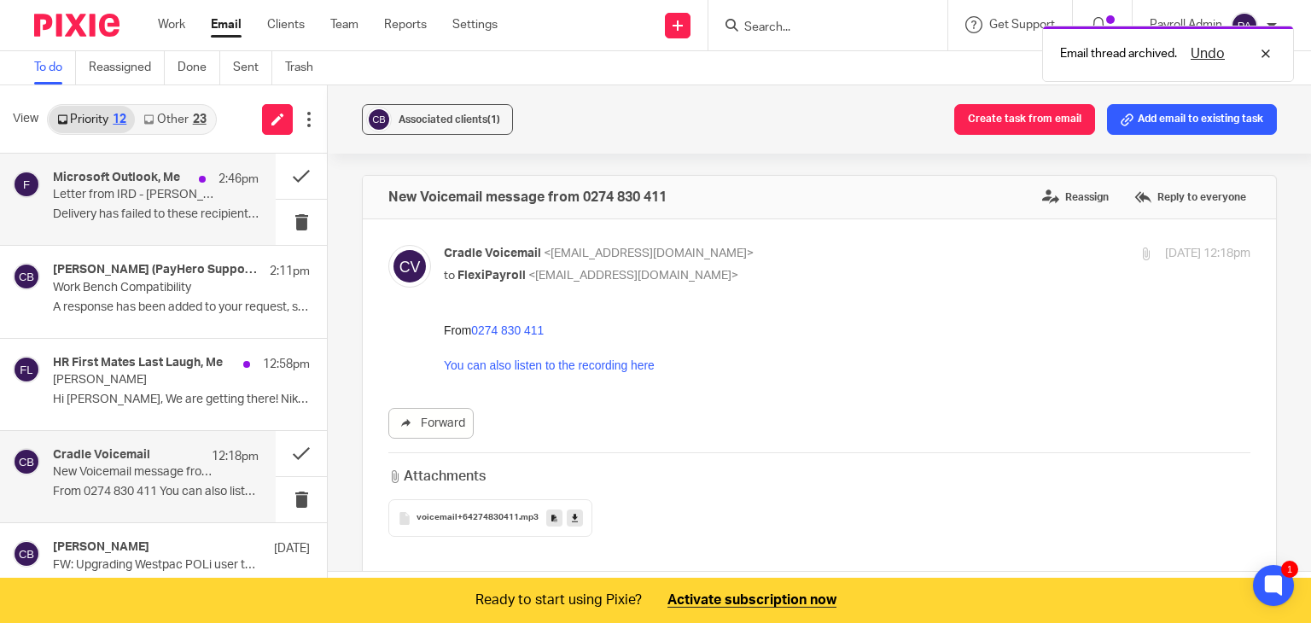
click at [115, 195] on p "Letter from IRD - [PERSON_NAME]" at bounding box center [135, 195] width 165 height 15
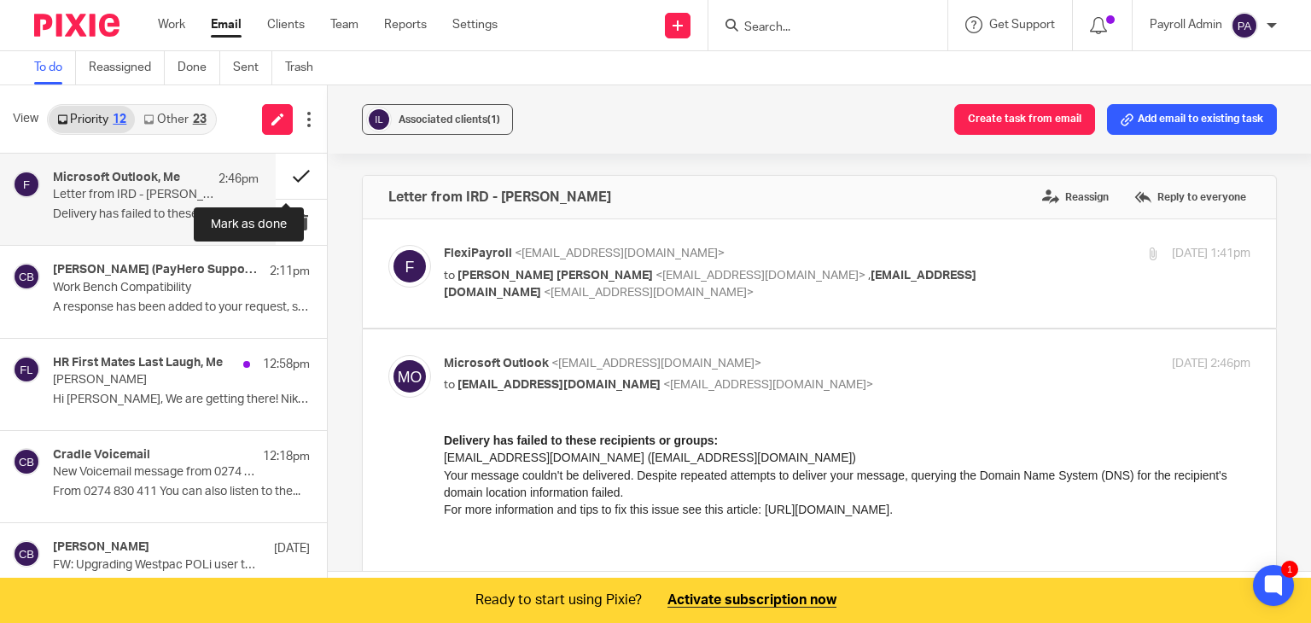
click at [280, 175] on button at bounding box center [301, 176] width 51 height 45
